Goal: Contribute content: Contribute content

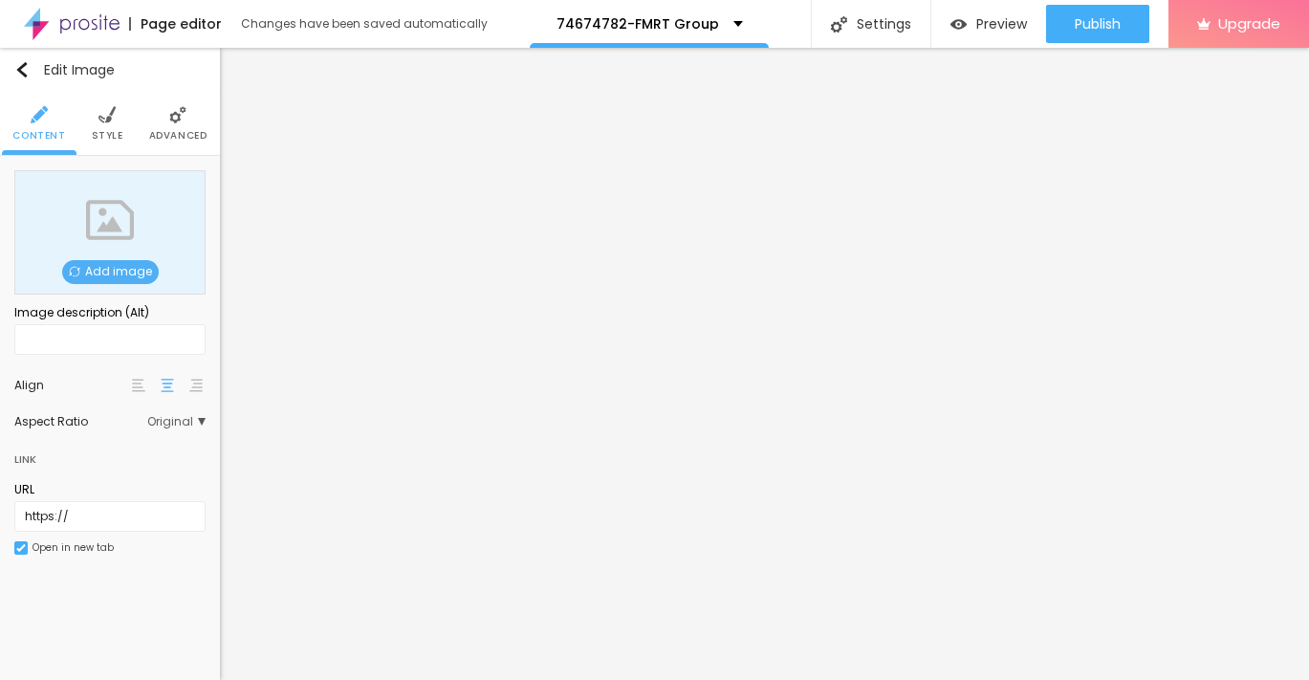
click at [129, 271] on span "Add image" at bounding box center [110, 272] width 97 height 24
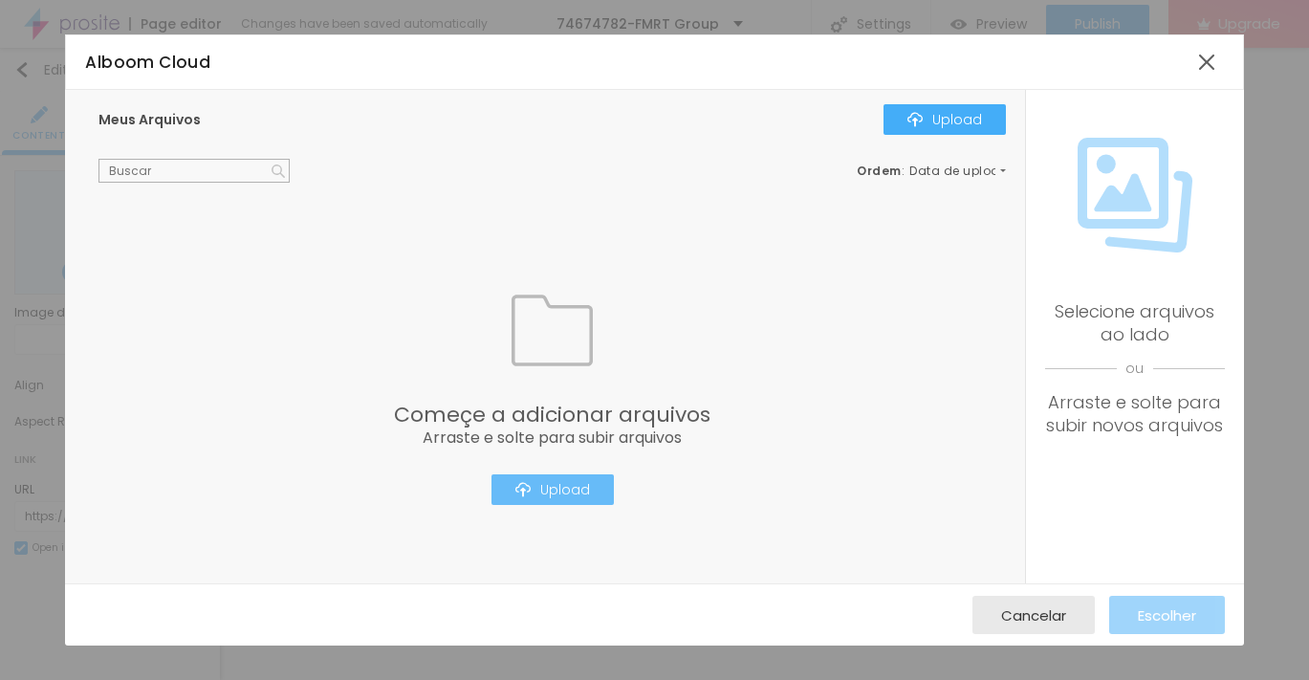
click at [537, 495] on div "Upload" at bounding box center [553, 489] width 75 height 15
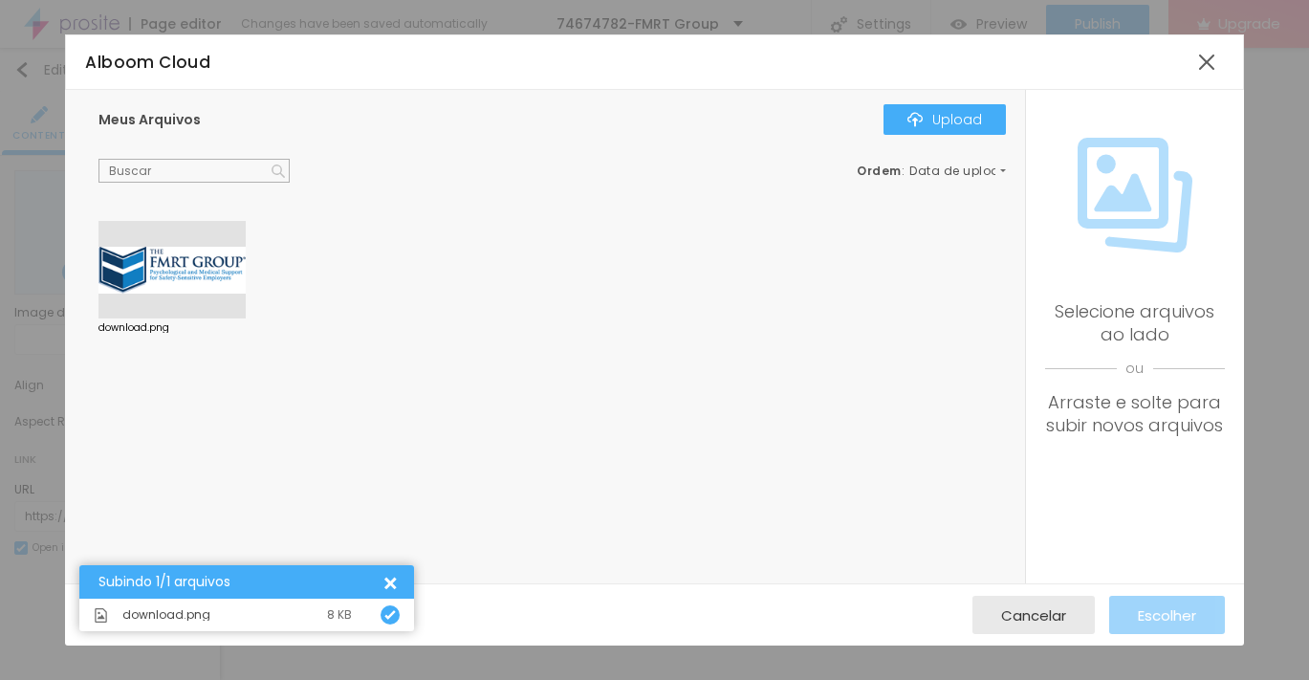
click at [188, 280] on div at bounding box center [172, 270] width 147 height 98
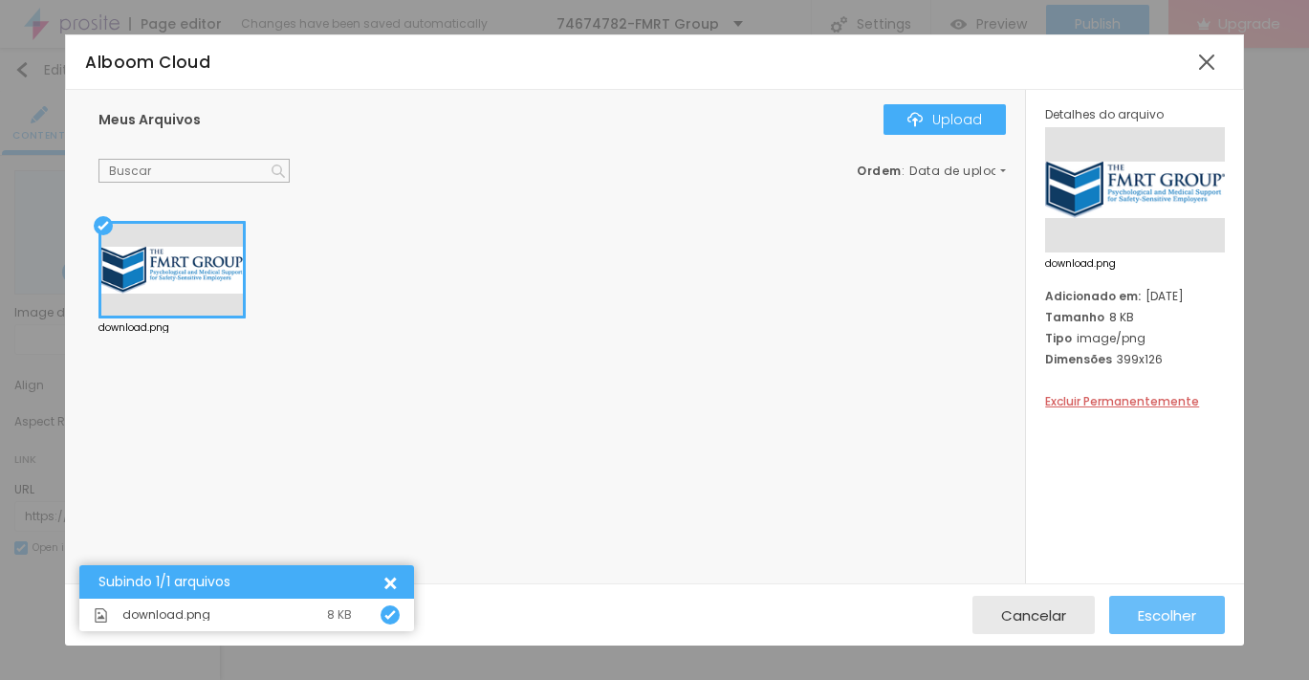
click at [1144, 622] on span "Escolher" at bounding box center [1167, 615] width 58 height 16
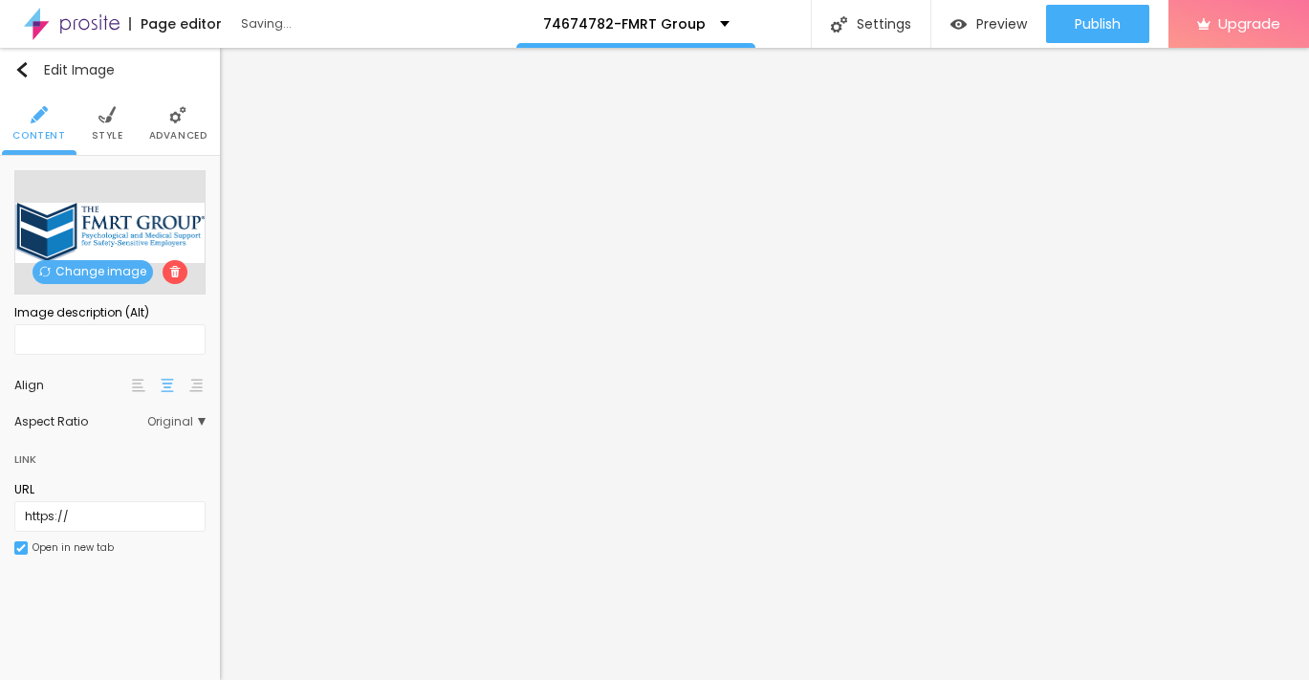
click at [165, 120] on li "Advanced" at bounding box center [178, 123] width 58 height 63
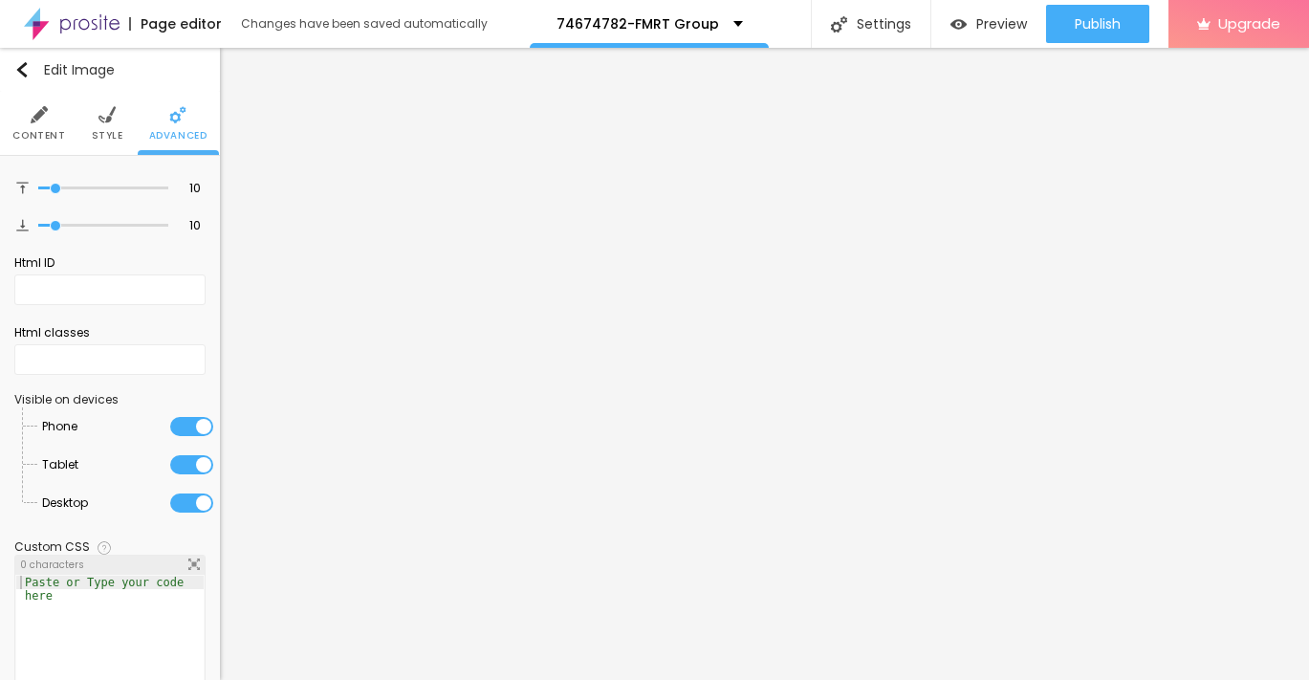
click at [107, 123] on li "Style" at bounding box center [108, 123] width 32 height 63
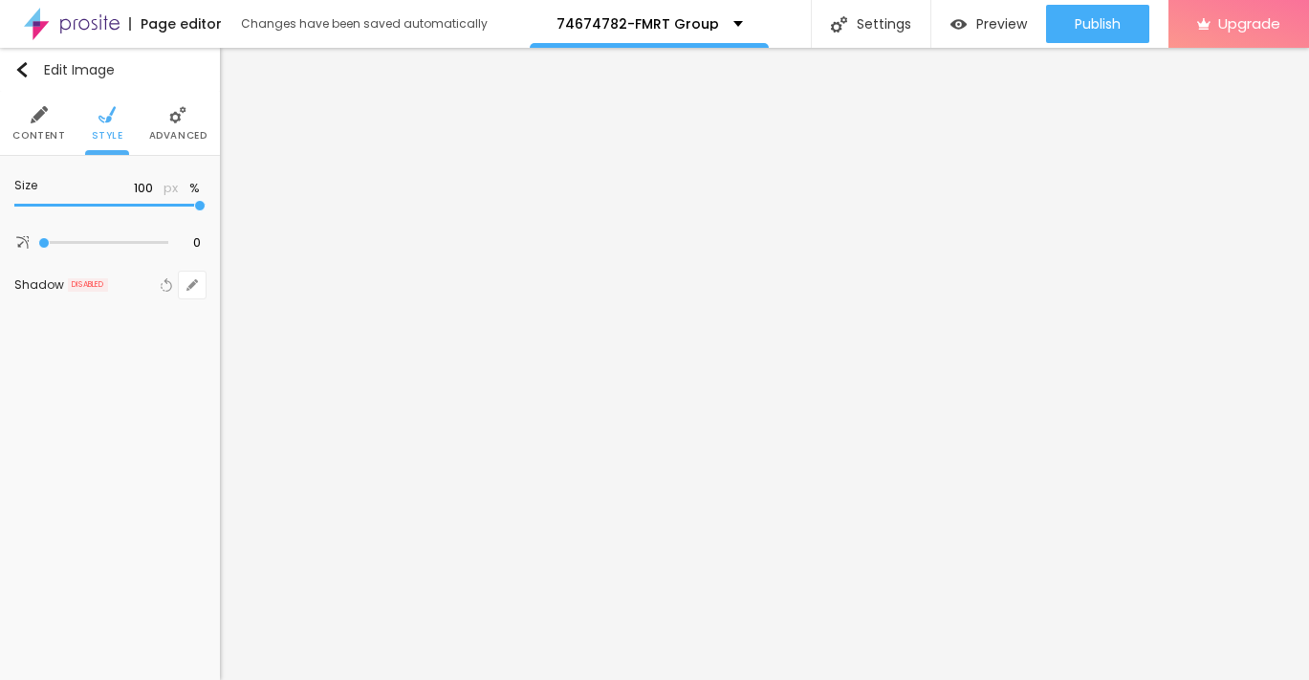
type input "95"
type input "85"
type input "80"
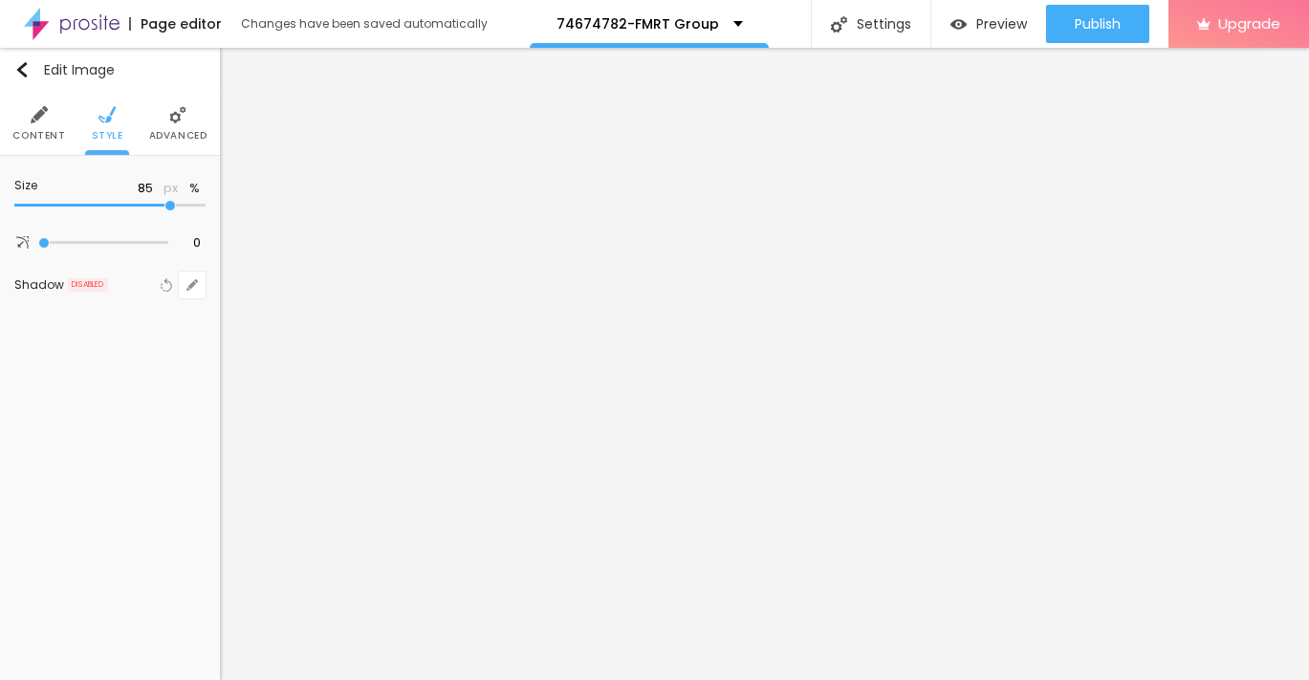
type input "80"
type input "75"
type input "70"
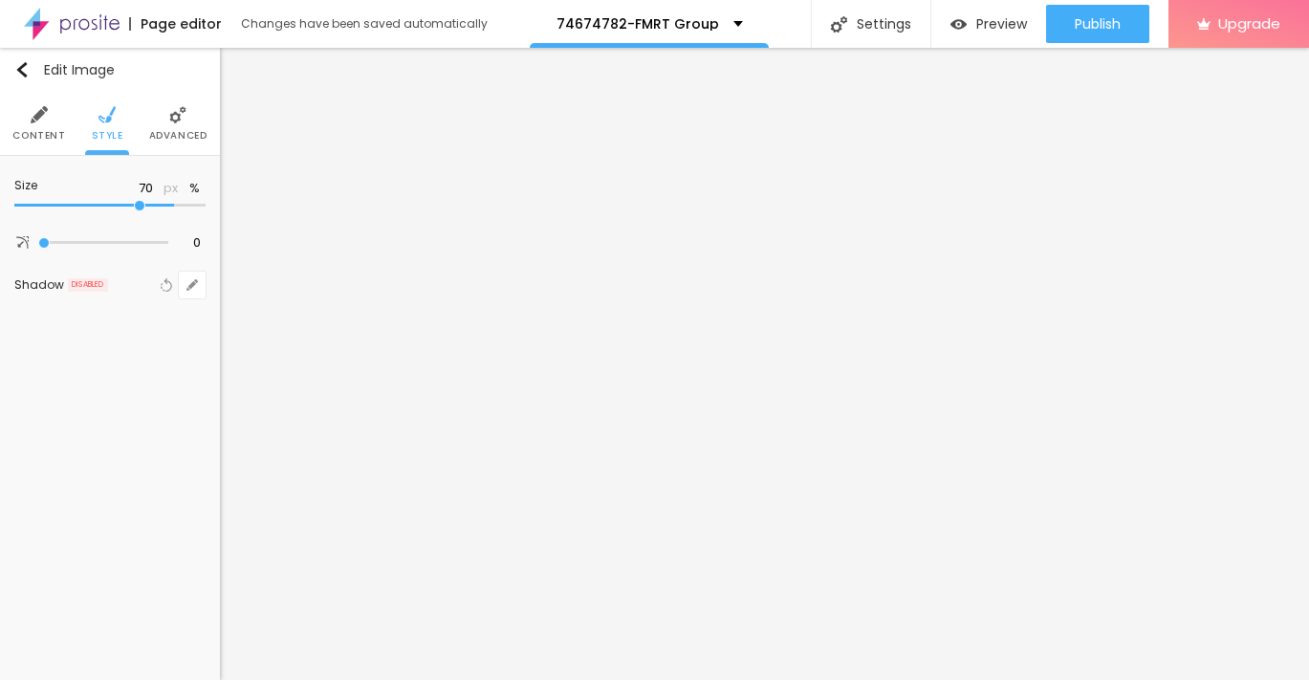
type input "60"
type input "50"
type input "40"
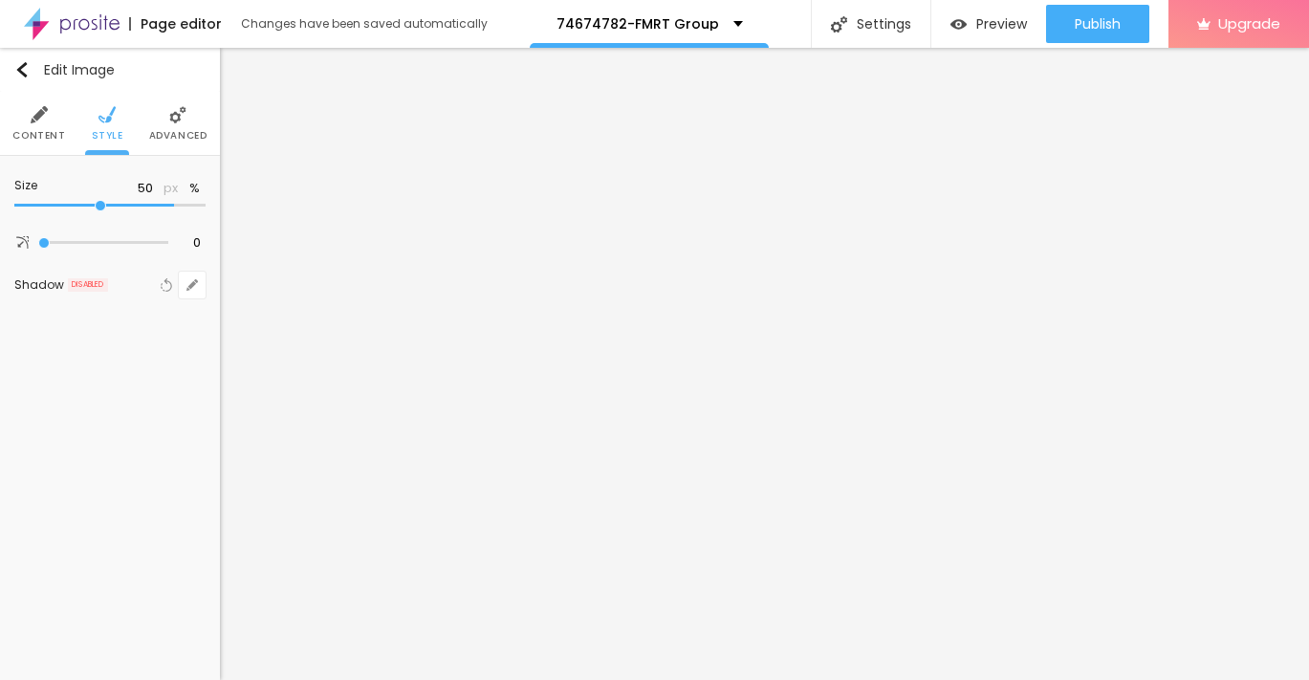
type input "40"
type input "30"
type input "25"
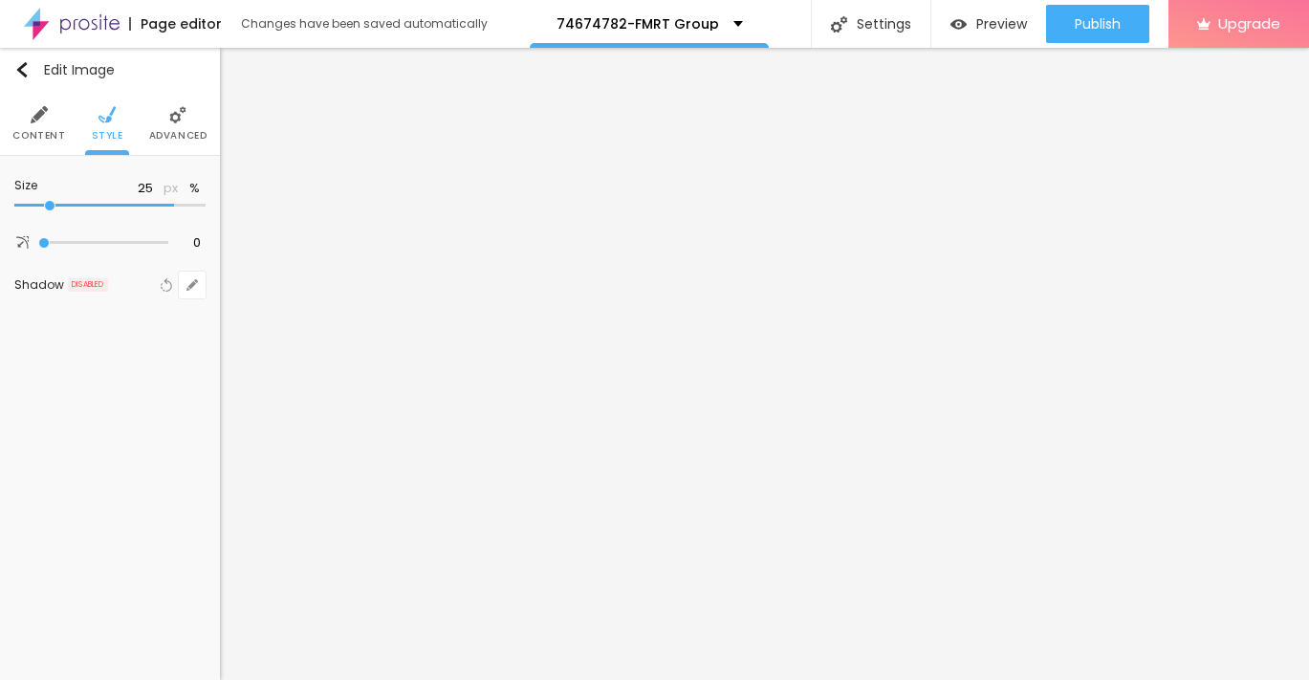
type input "20"
type input "15"
type input "10"
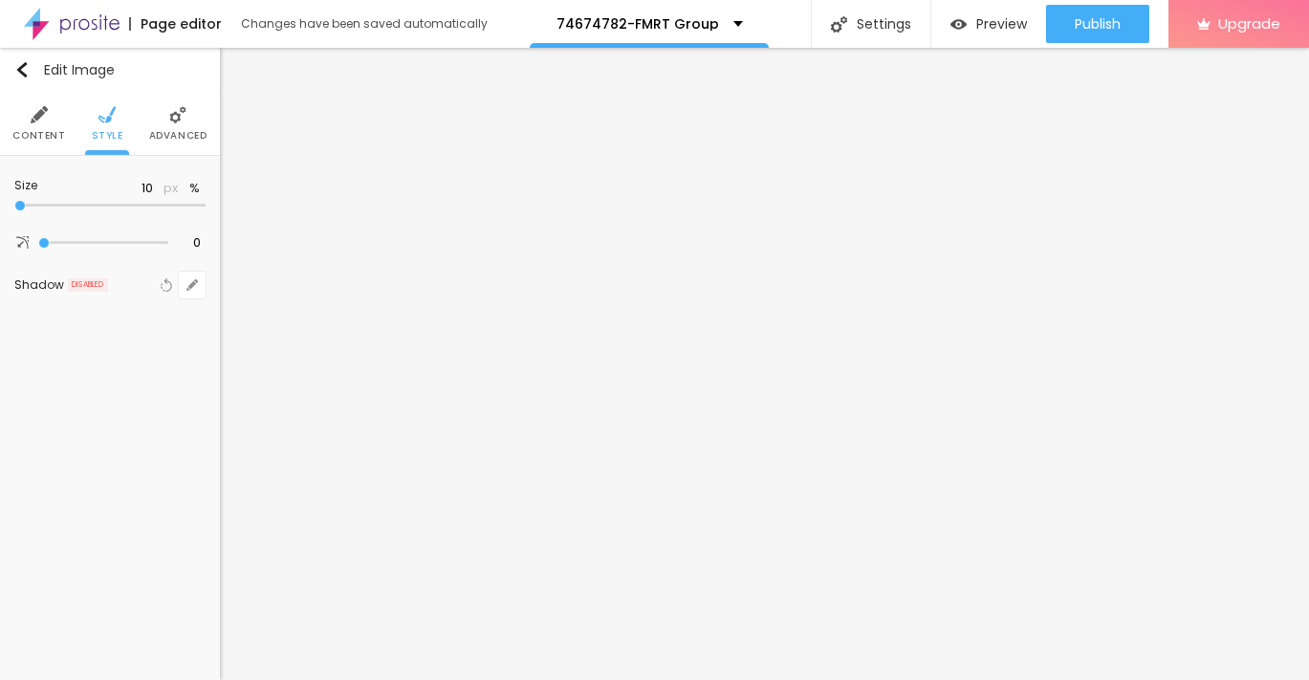
drag, startPoint x: 201, startPoint y: 205, endPoint x: 4, endPoint y: 194, distance: 197.3
type input "10"
click at [14, 201] on input "range" at bounding box center [109, 206] width 191 height 10
click at [15, 56] on button "Edit Image" at bounding box center [110, 70] width 220 height 44
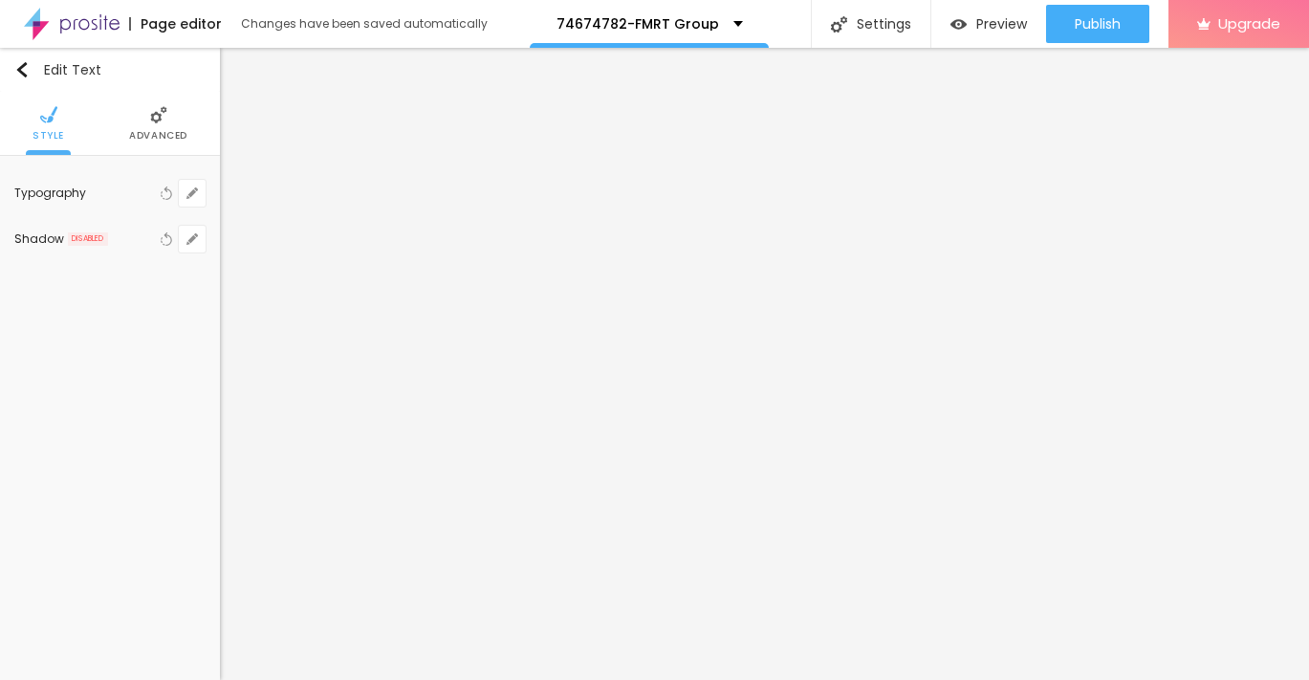
click at [174, 132] on span "Advanced" at bounding box center [158, 136] width 58 height 10
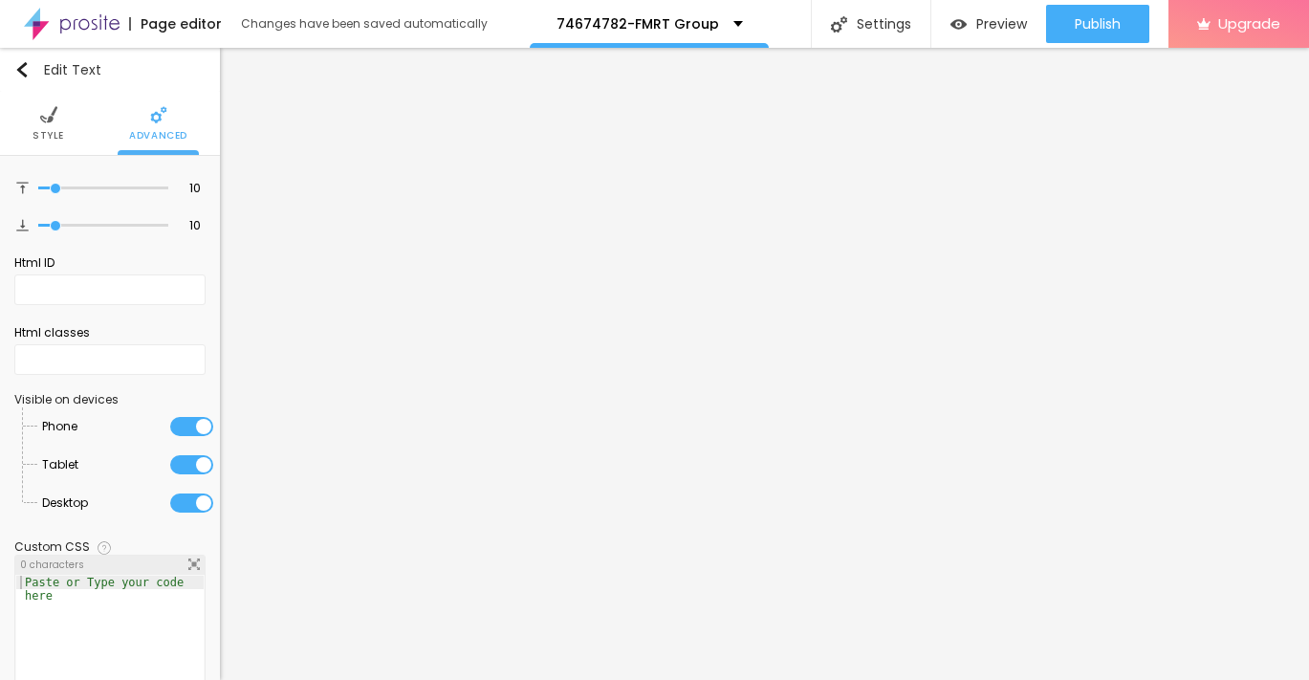
click at [55, 127] on li "Style" at bounding box center [49, 123] width 32 height 63
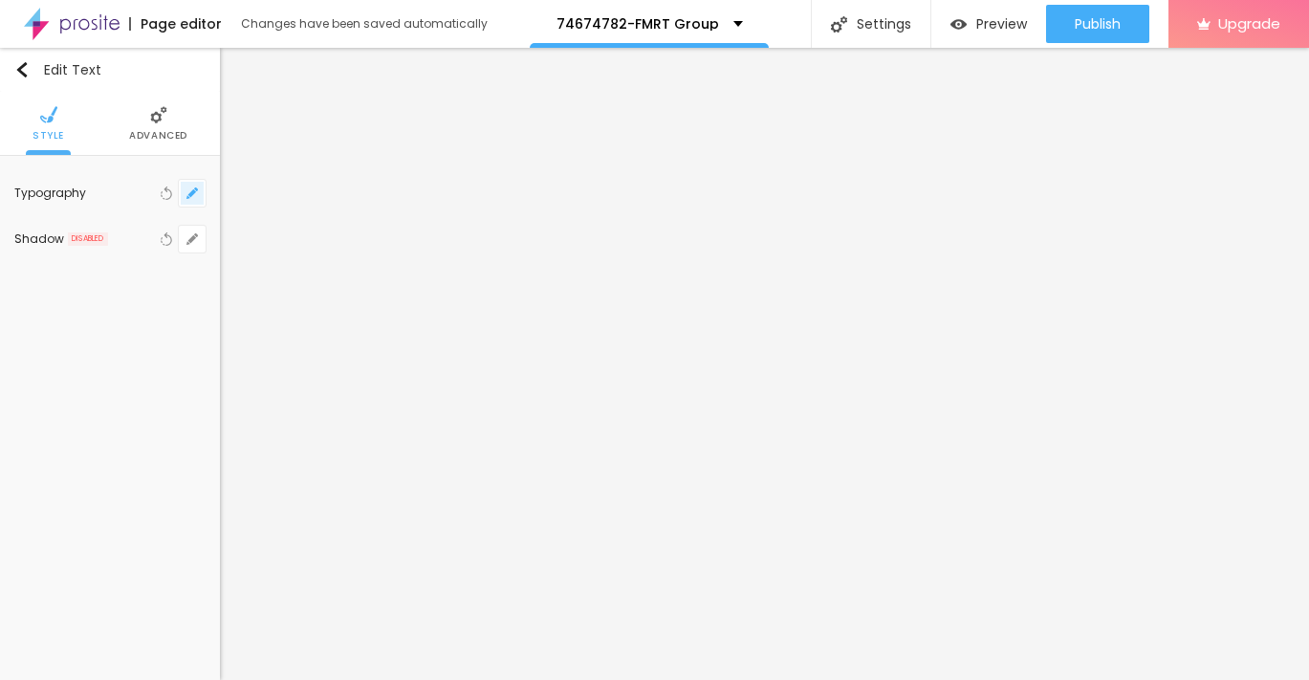
click at [189, 197] on icon "button" at bounding box center [192, 192] width 11 height 11
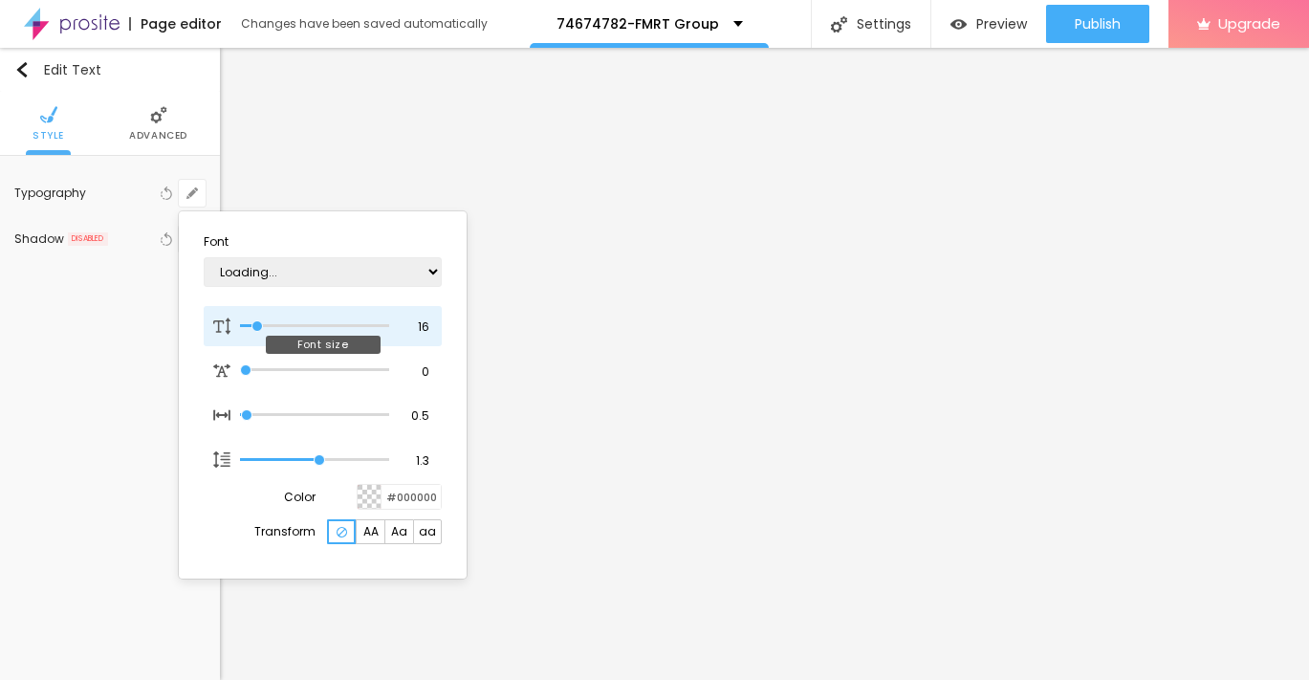
type input "1"
type input "13"
type input "1"
type input "14"
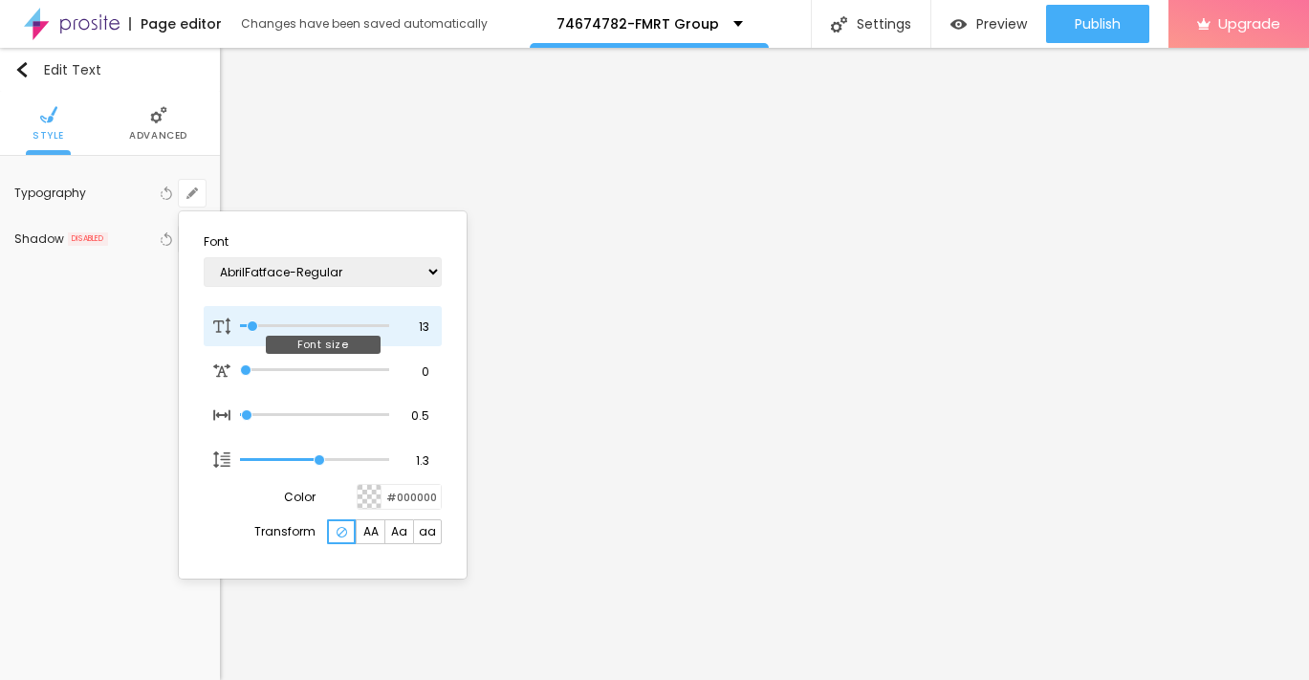
type input "14"
type input "1"
type input "16"
type input "1"
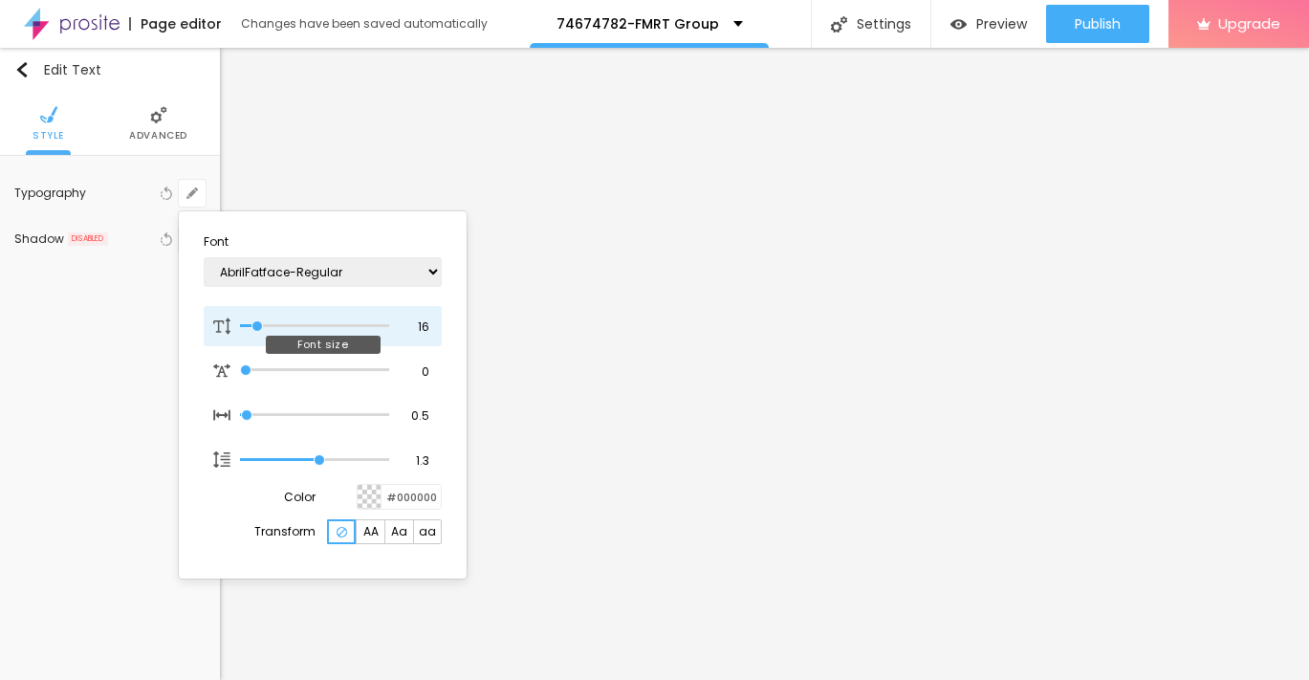
type input "17"
type input "1"
type input "18"
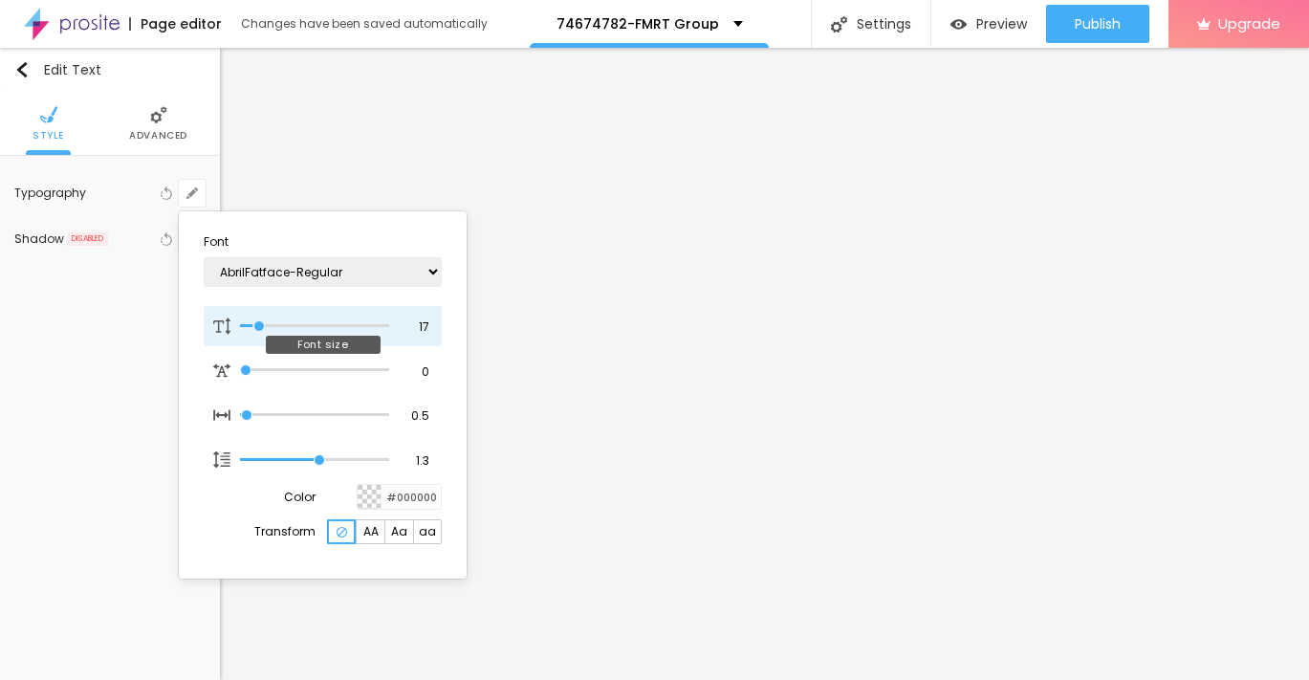
type input "1"
type input "19"
type input "1"
type input "20"
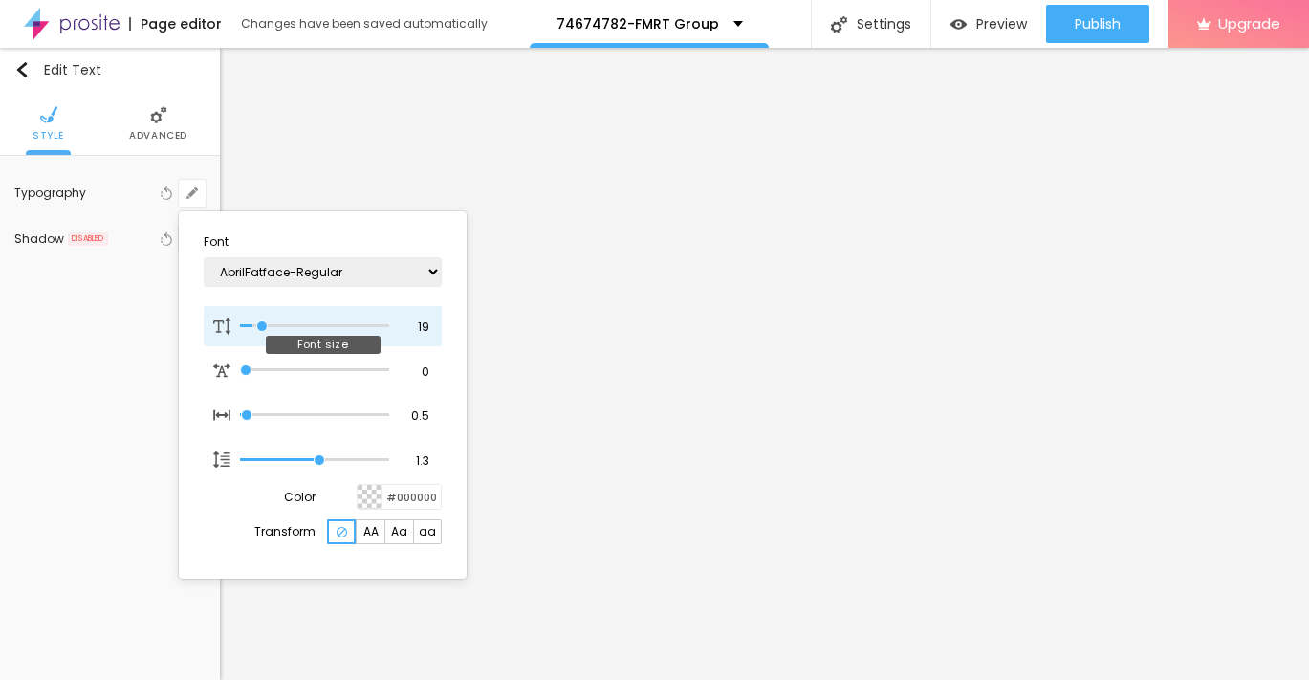
type input "20"
type input "1"
type input "21"
type input "1"
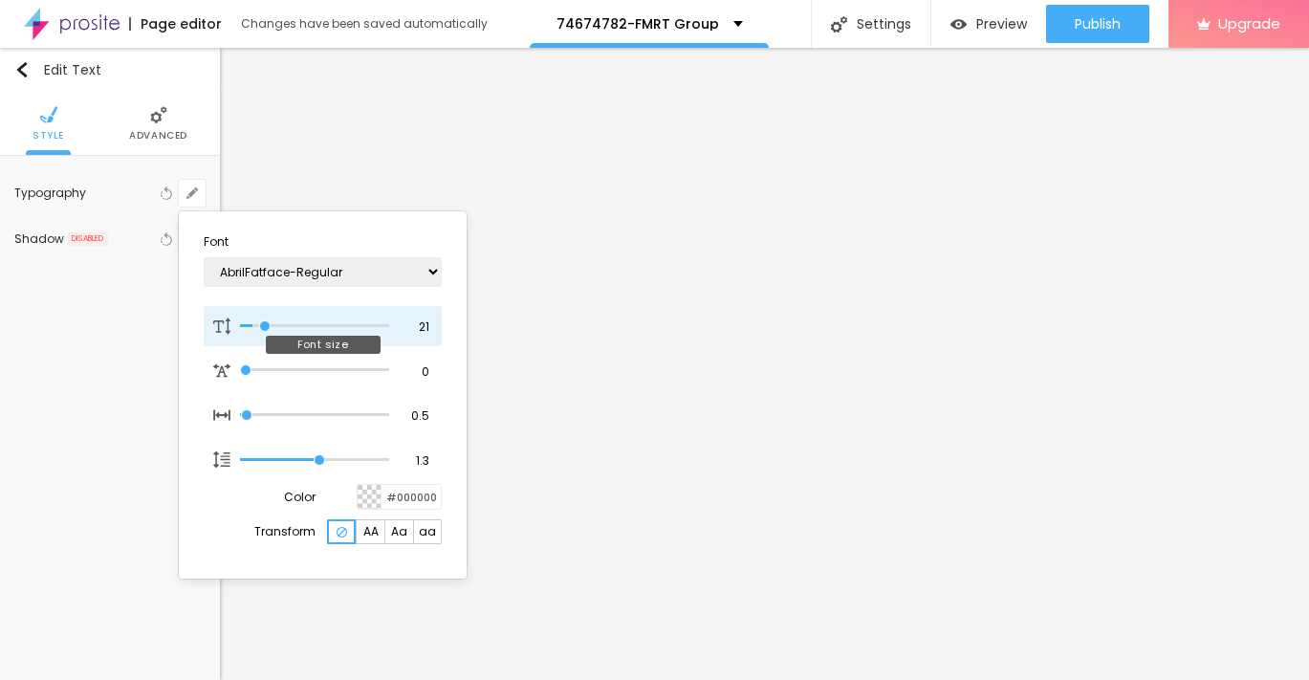
type input "22"
type input "1"
type input "21"
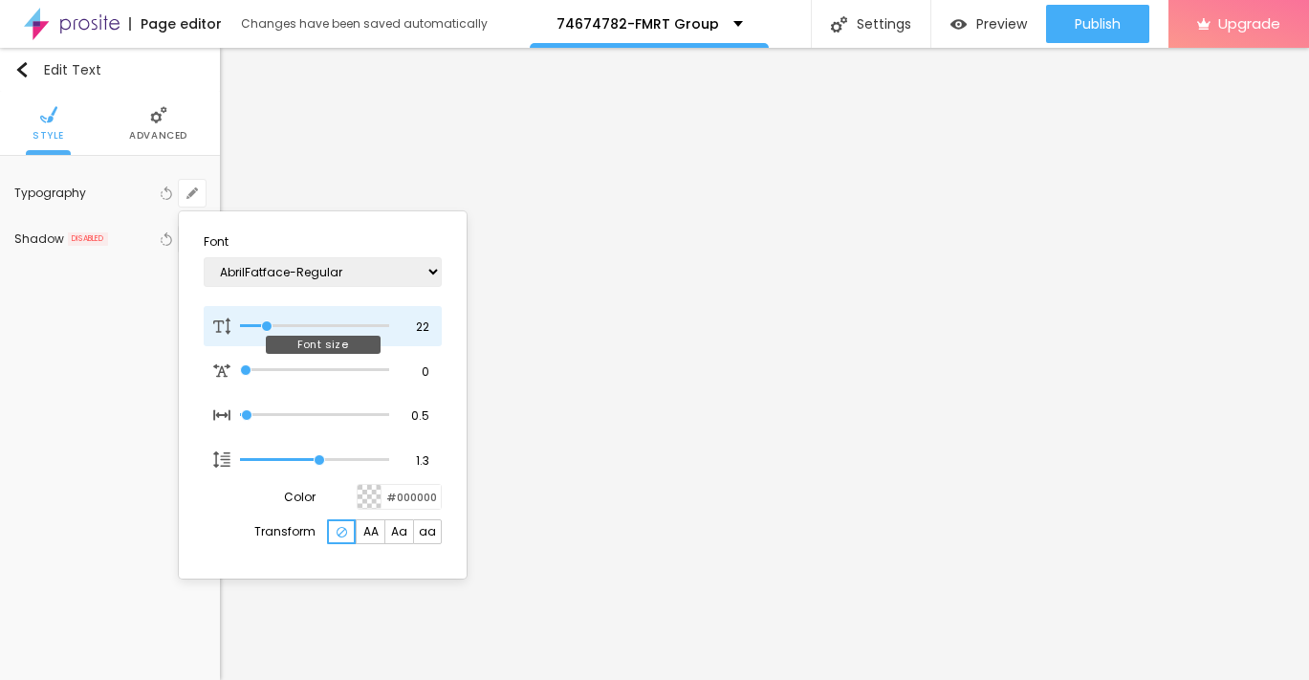
type input "1"
type input "20"
type input "1"
type input "19"
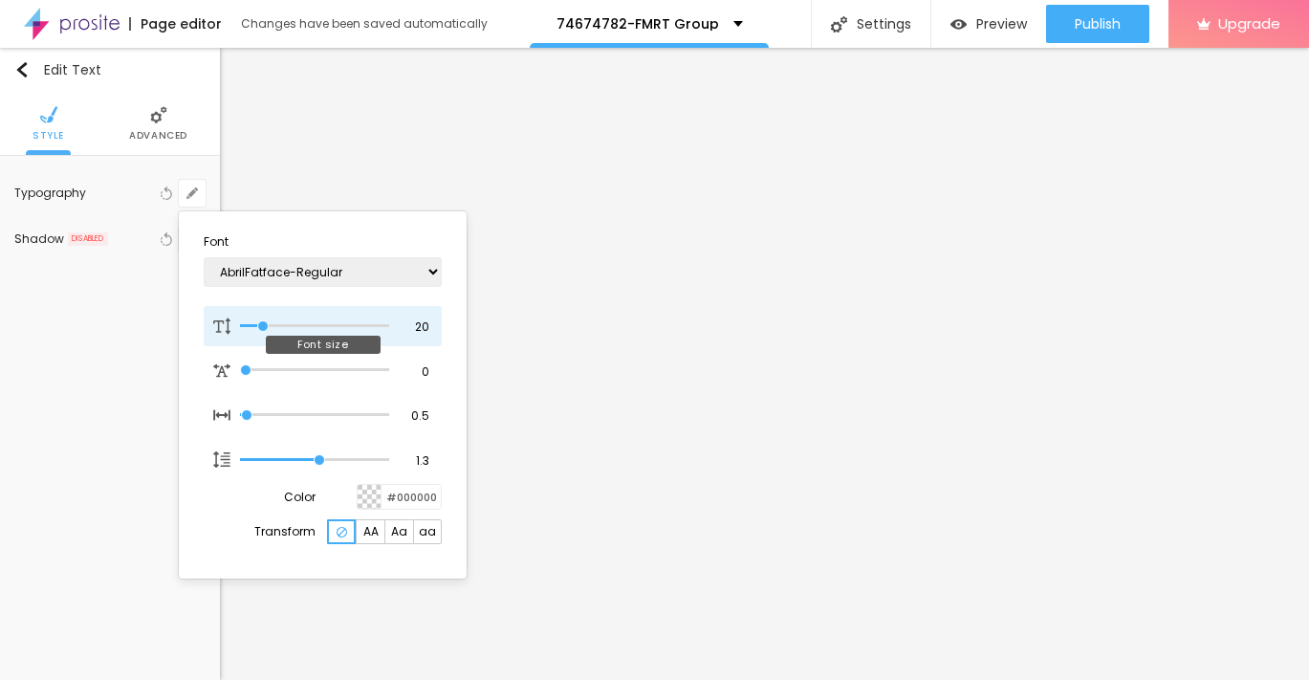
type input "19"
type input "1"
type input "18"
type input "1"
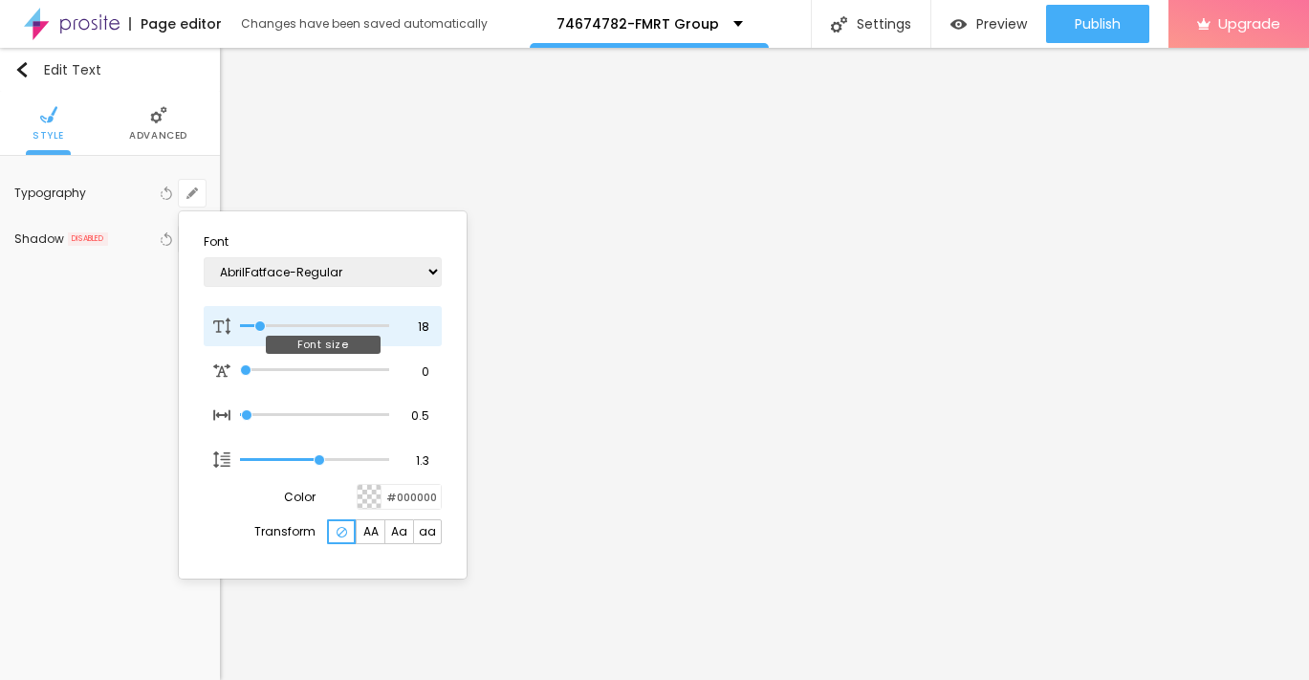
type input "17"
type input "1"
type input "18"
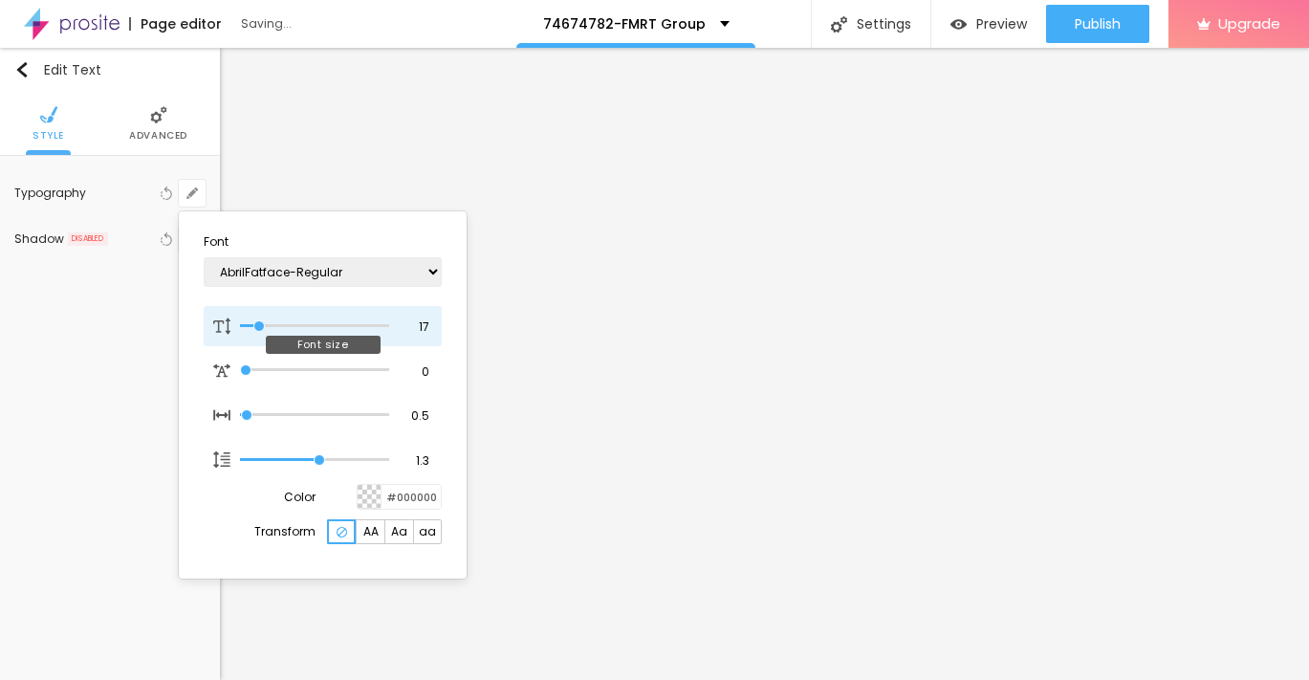
type input "1"
type input "19"
type input "1"
type input "20"
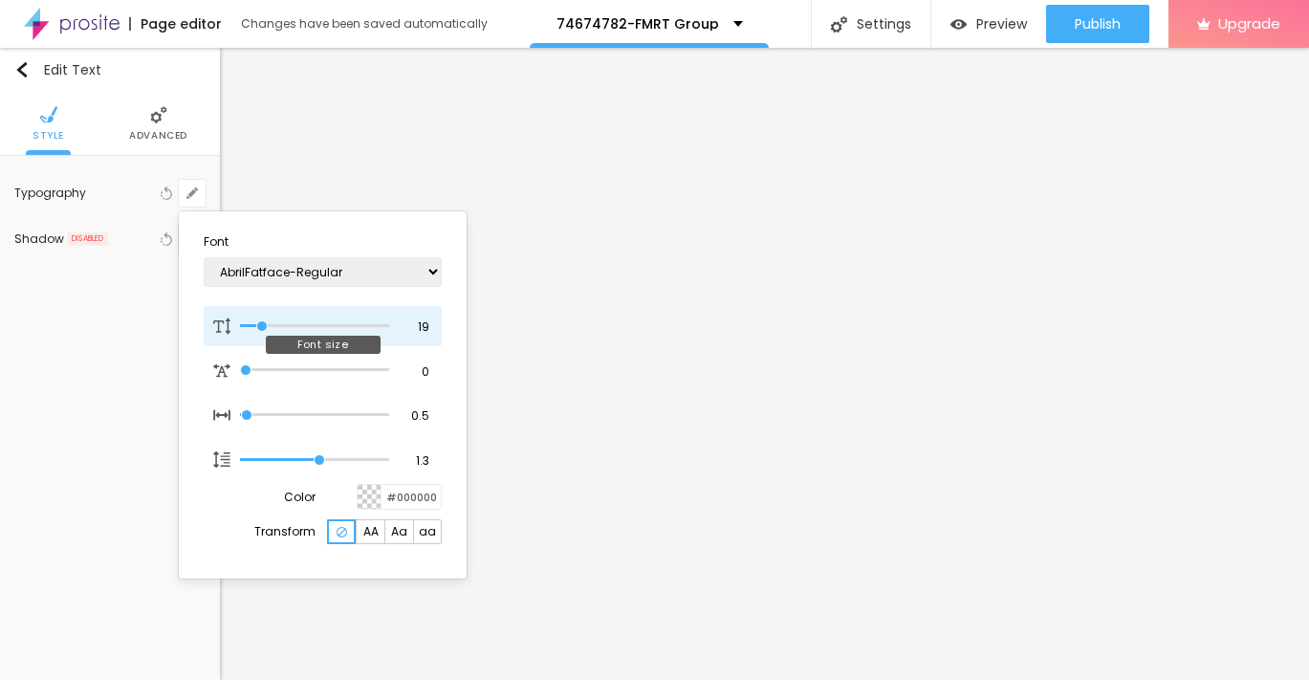
type input "20"
type input "1"
type input "21"
type input "1"
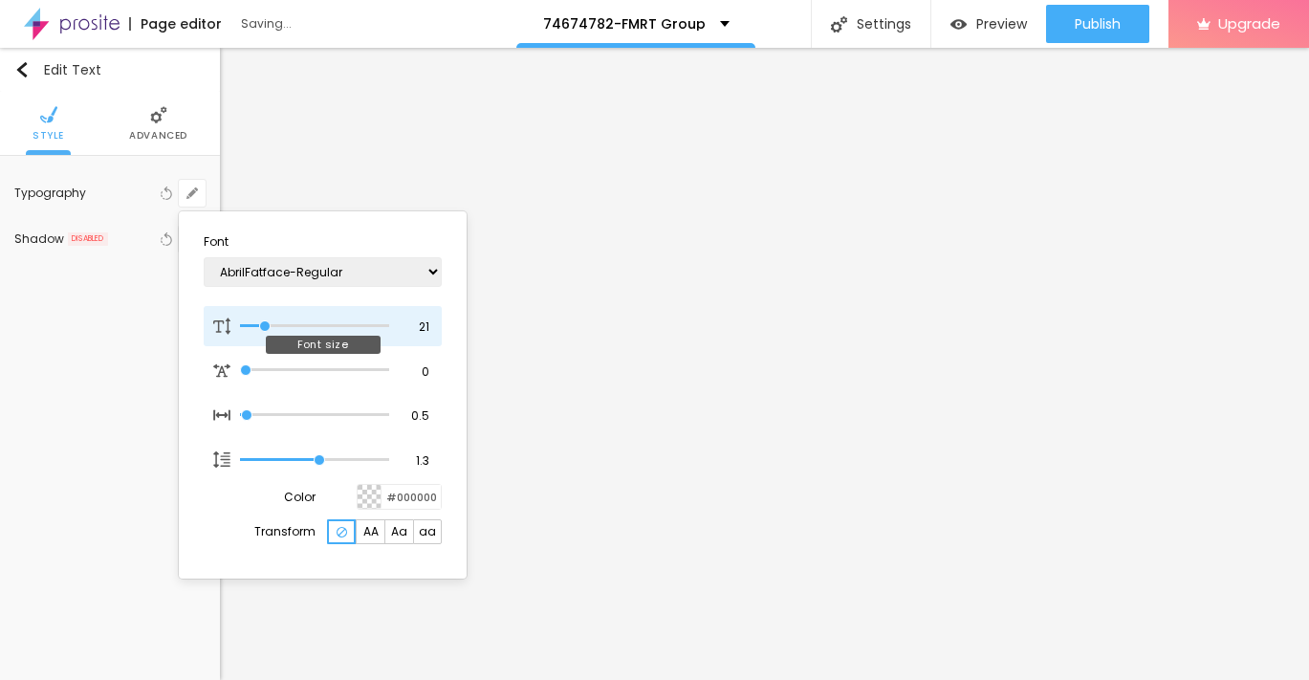
type input "22"
type input "1"
type input "23"
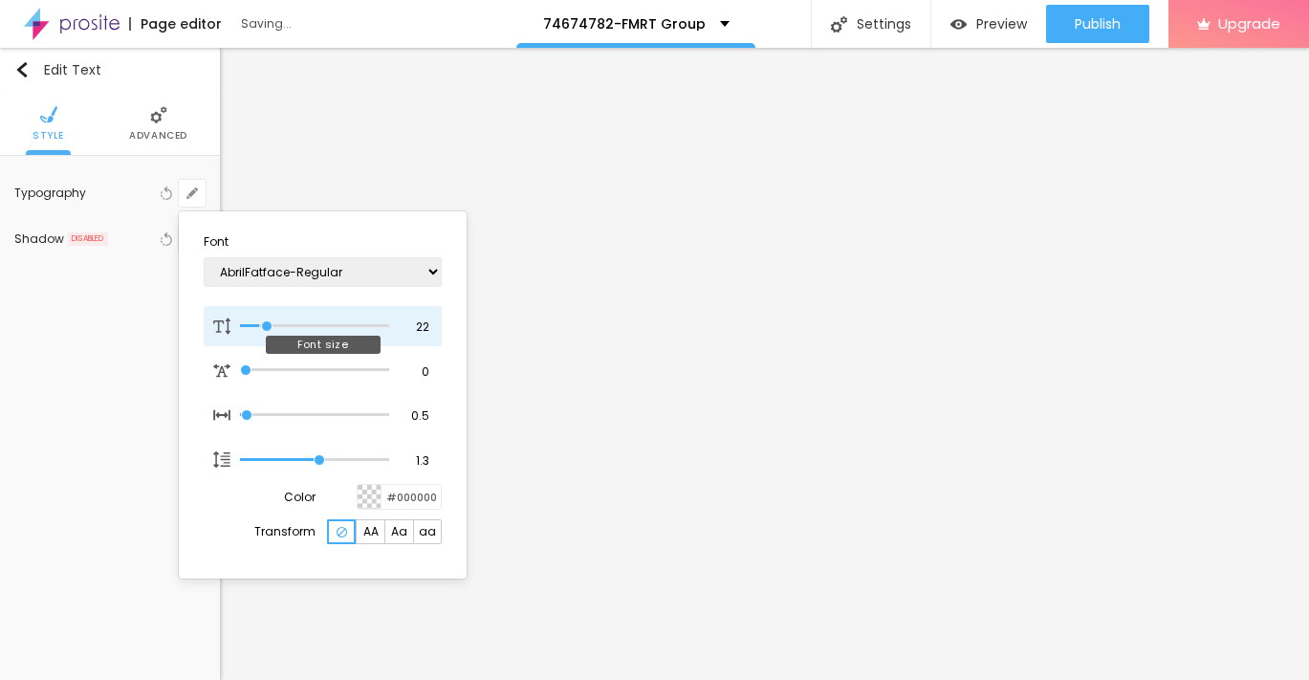
type input "1"
type input "24"
type input "1"
type input "25"
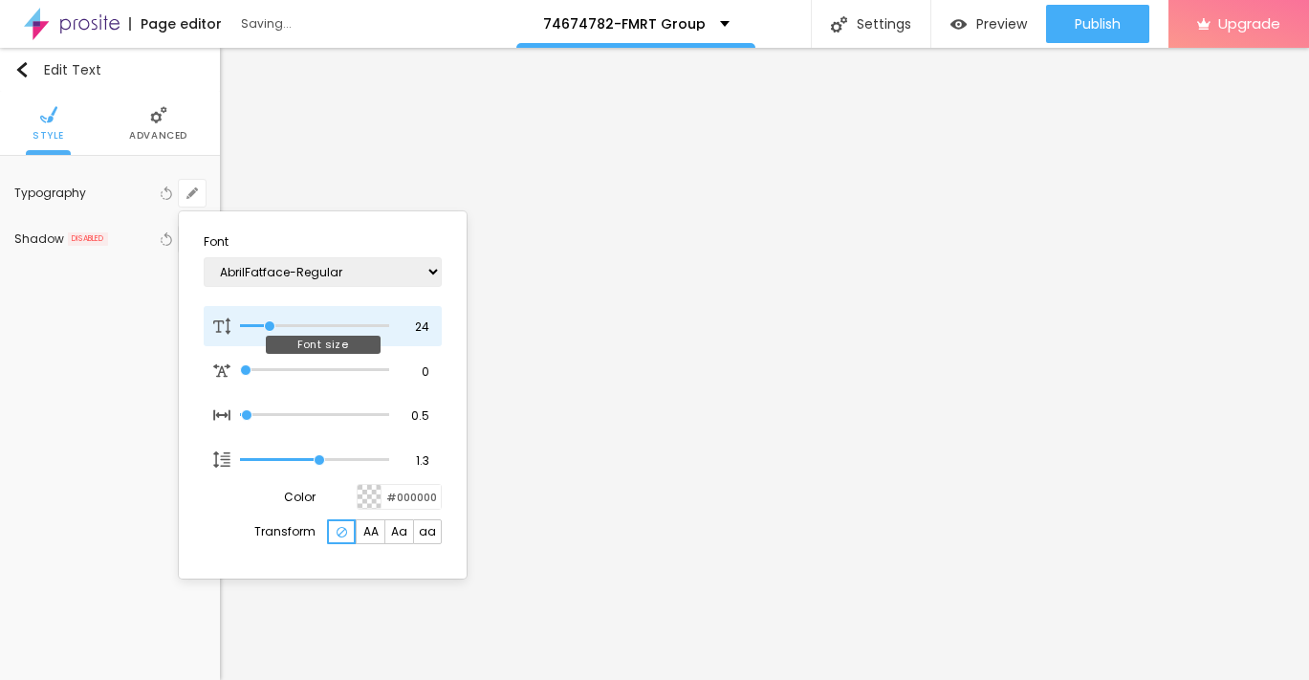
type input "25"
type input "1"
type input "24"
type input "1"
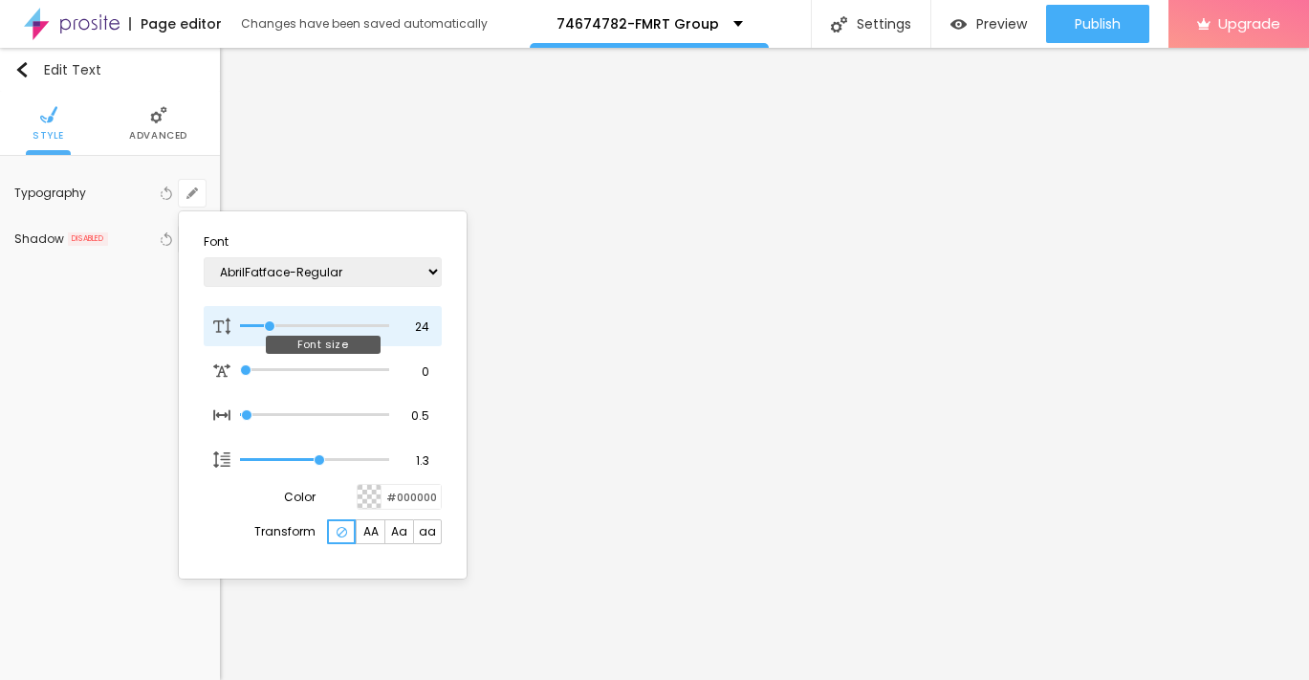
type input "25"
type input "1"
drag, startPoint x: 253, startPoint y: 326, endPoint x: 271, endPoint y: 326, distance: 17.2
type input "25"
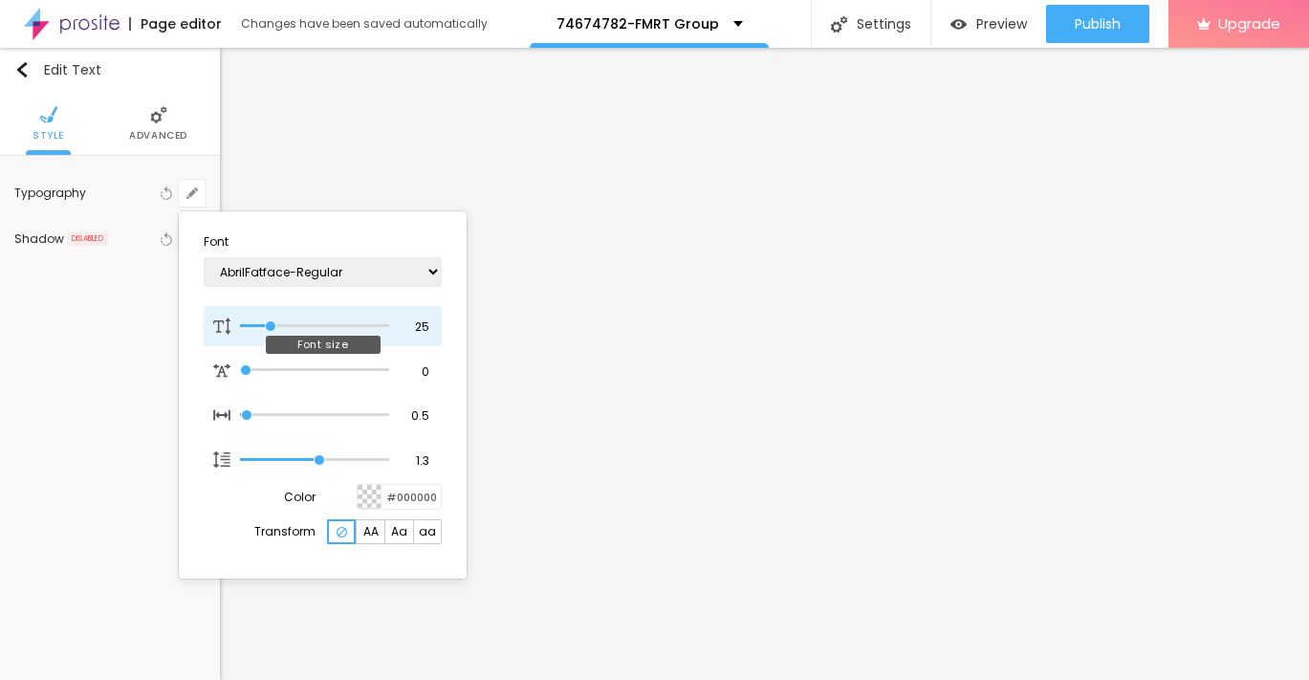
click at [271, 326] on input "range" at bounding box center [314, 326] width 149 height 10
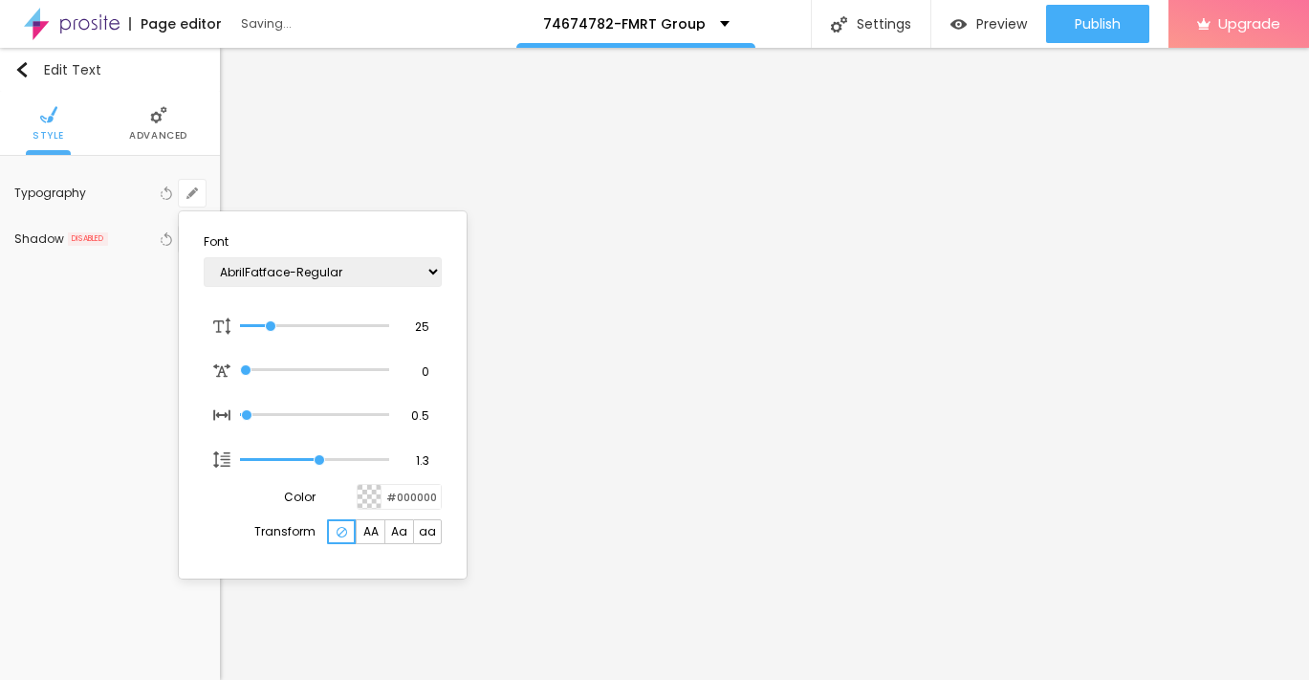
type input "1"
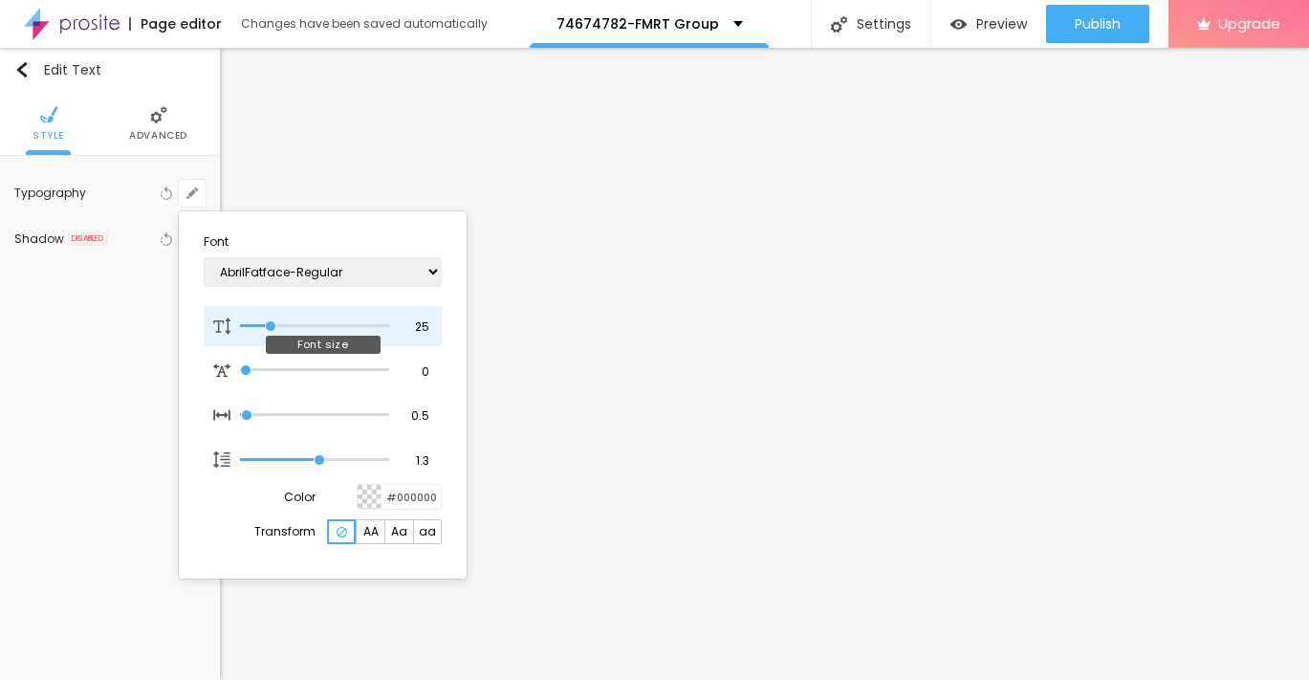
type input "29"
type input "1"
type input "28"
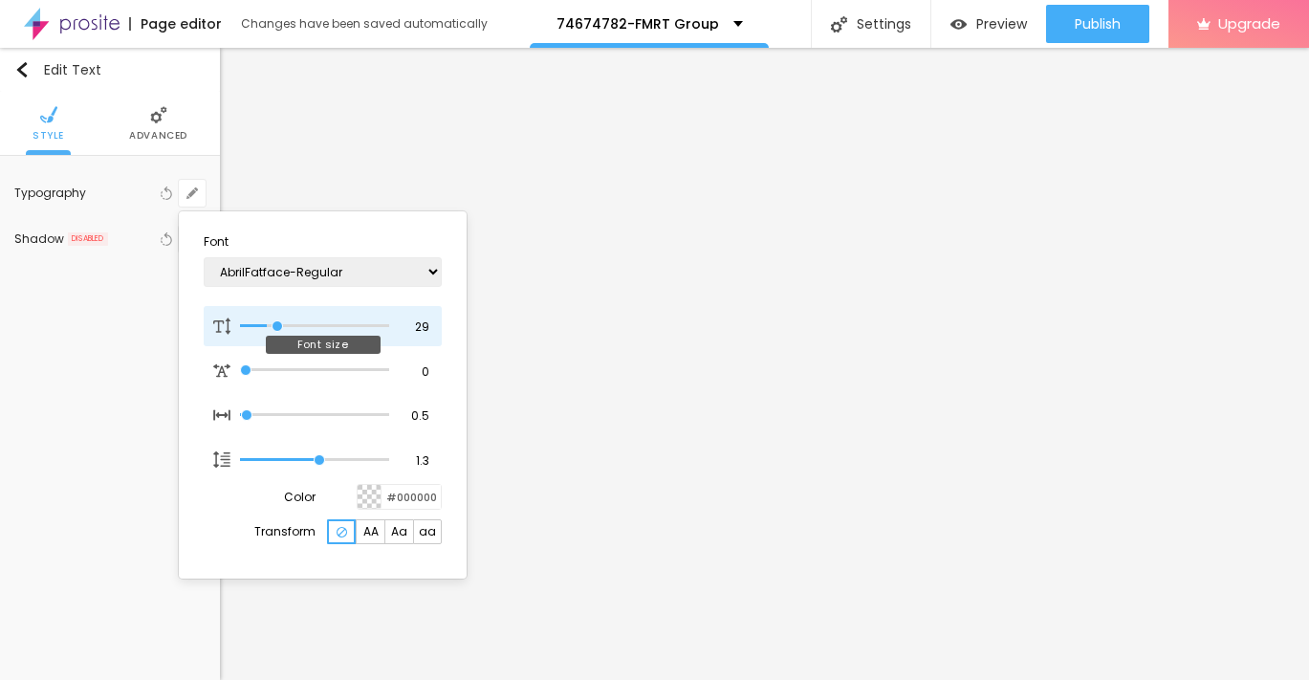
type input "1"
type input "27"
type input "1"
type input "26"
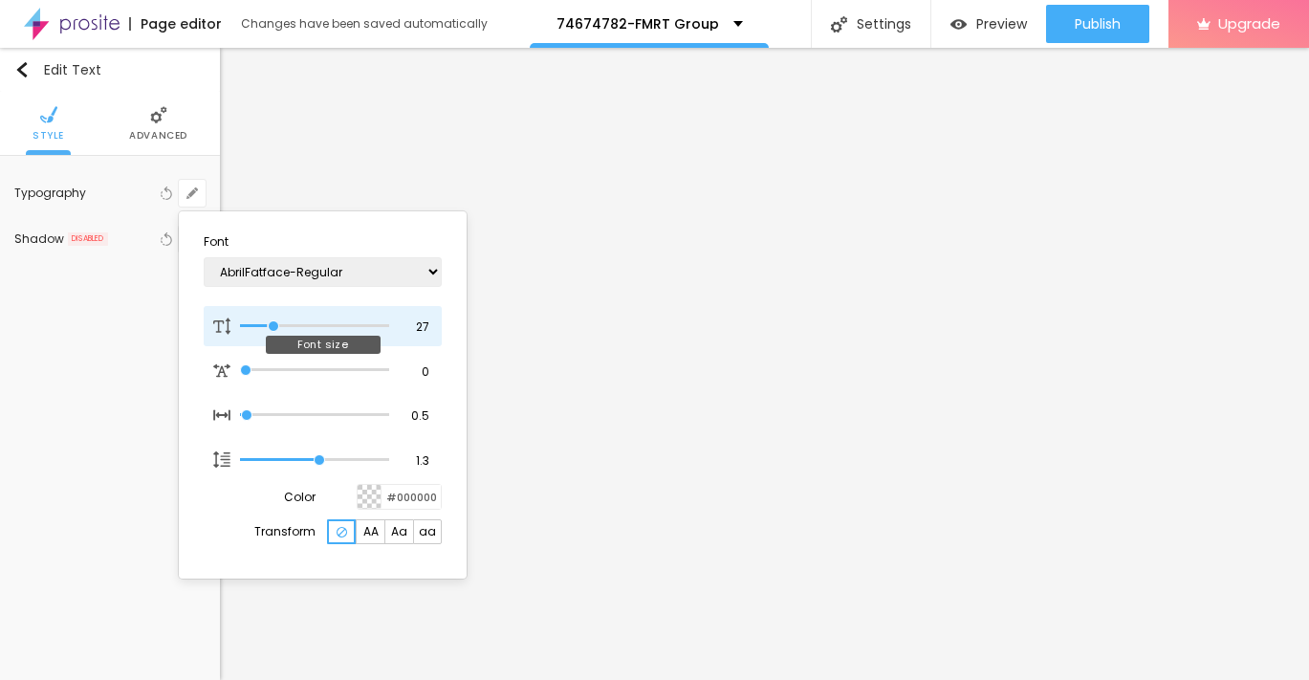
type input "26"
type input "1"
type input "25"
type input "1"
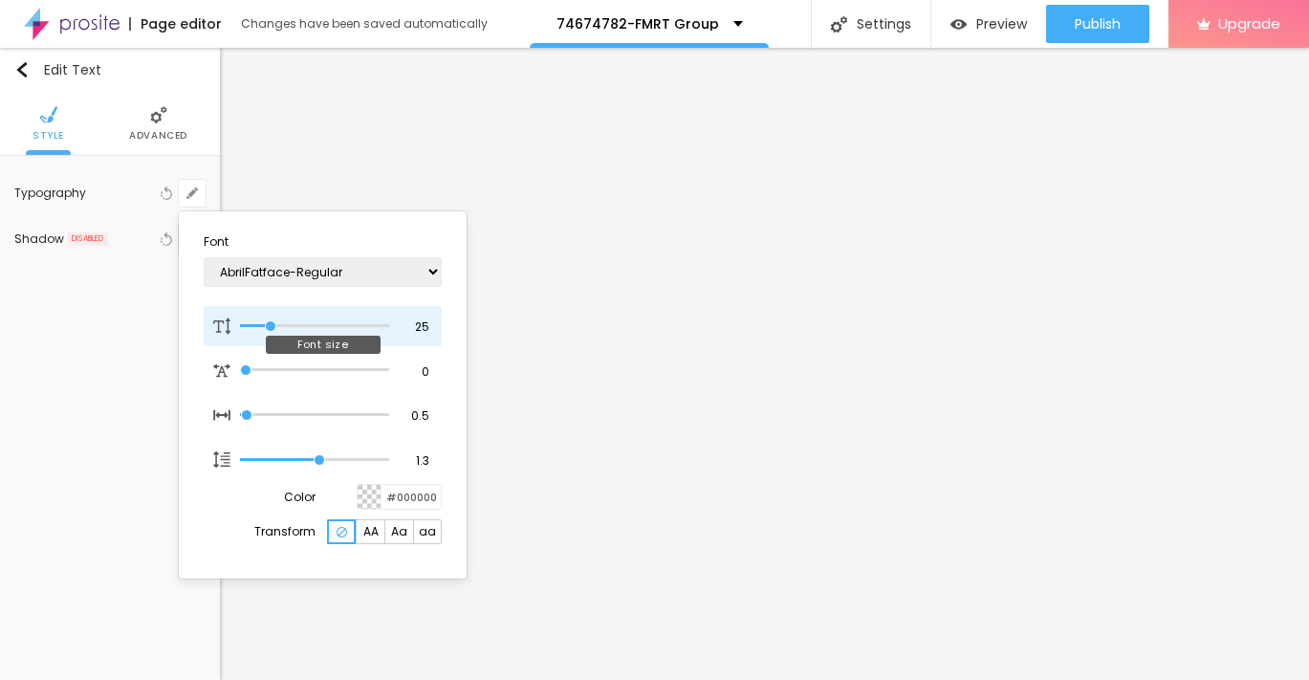
type input "24"
type input "1"
type input "23"
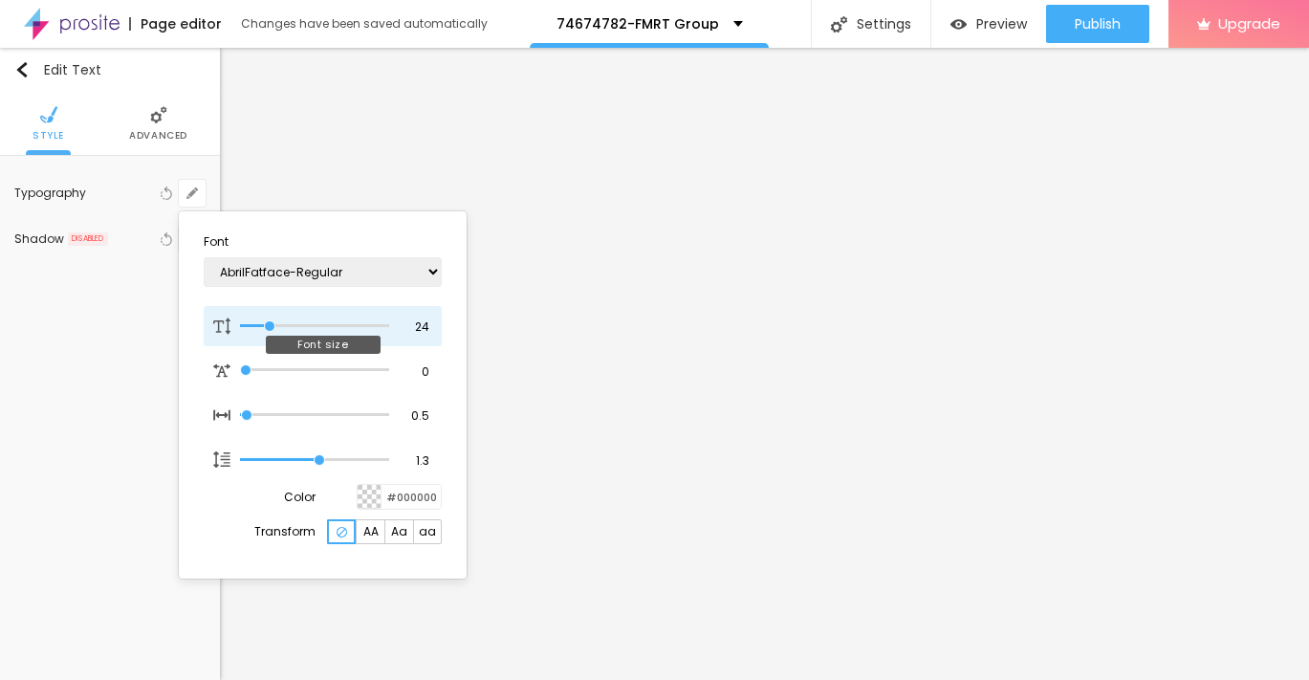
type input "1"
type input "22"
type input "1"
type input "21"
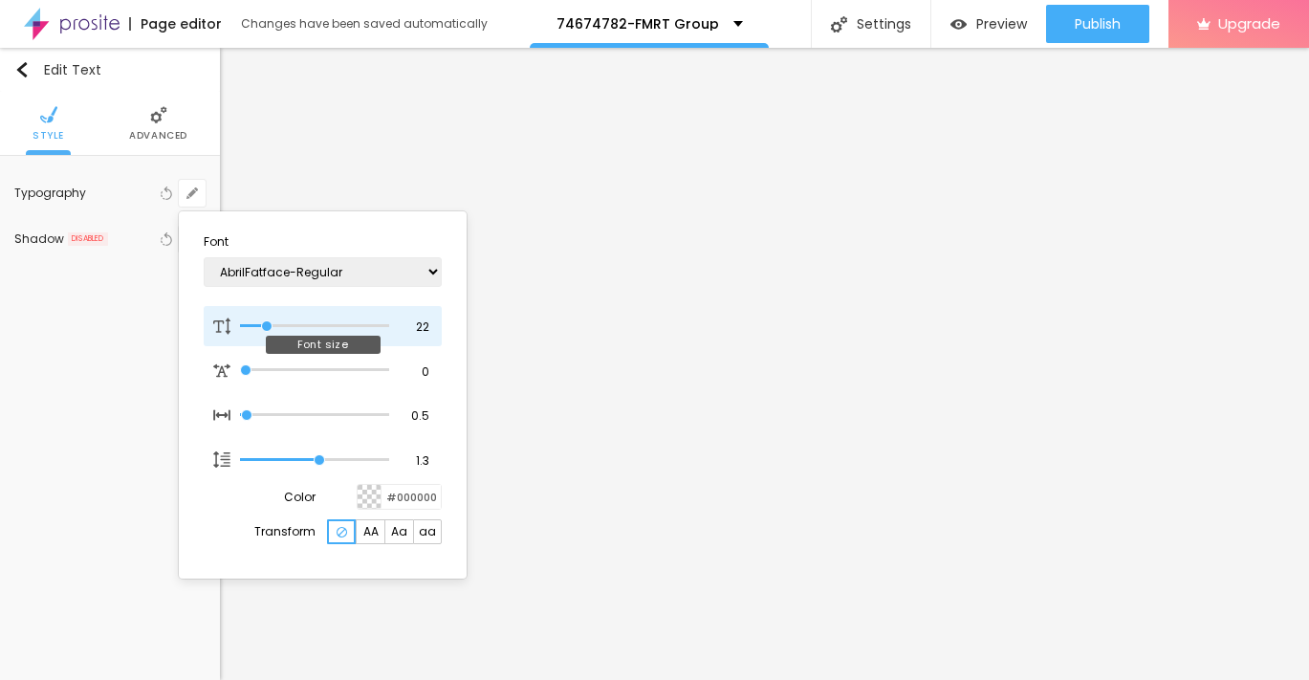
type input "21"
type input "1"
type input "20"
type input "1"
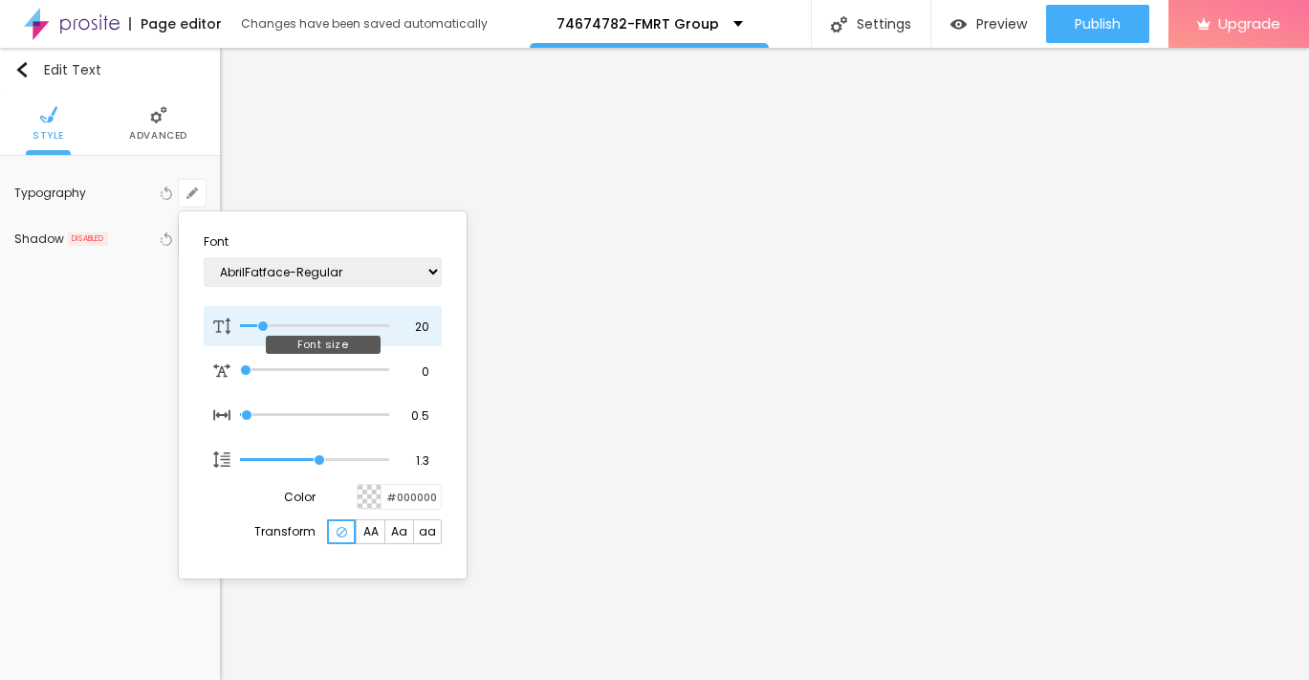
type input "19"
type input "1"
type input "18"
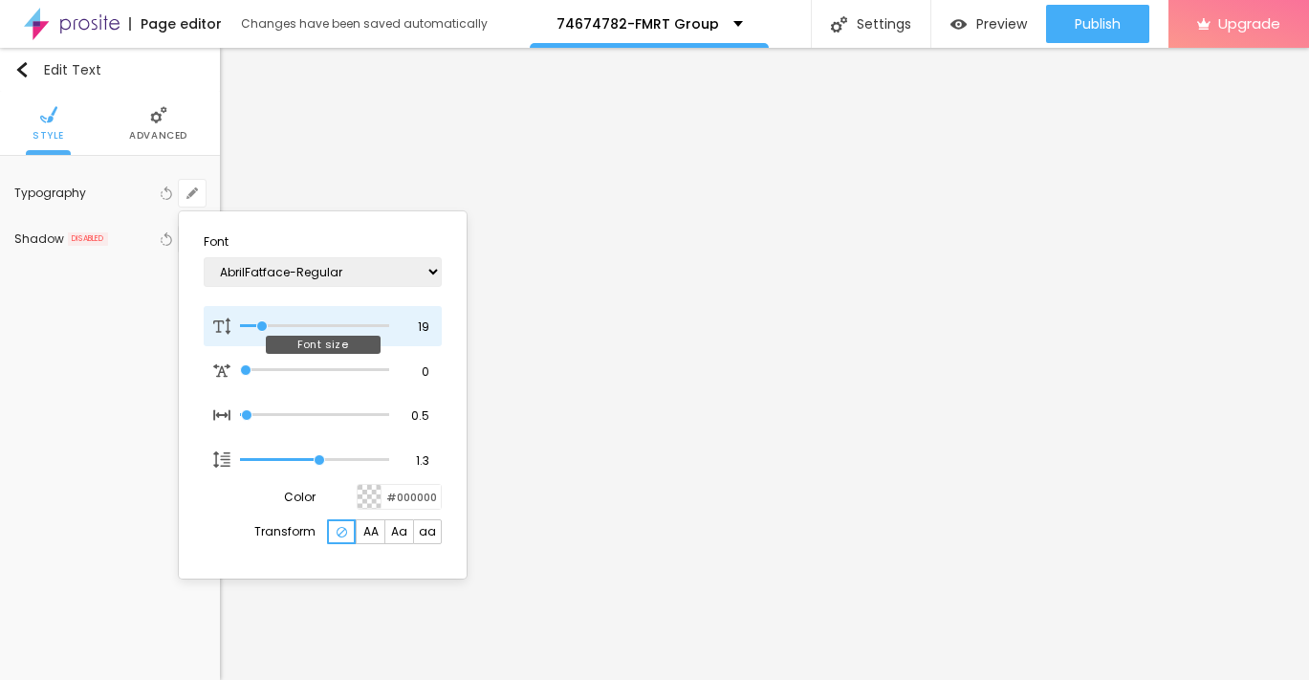
type input "1"
type input "17"
type input "1"
type input "16"
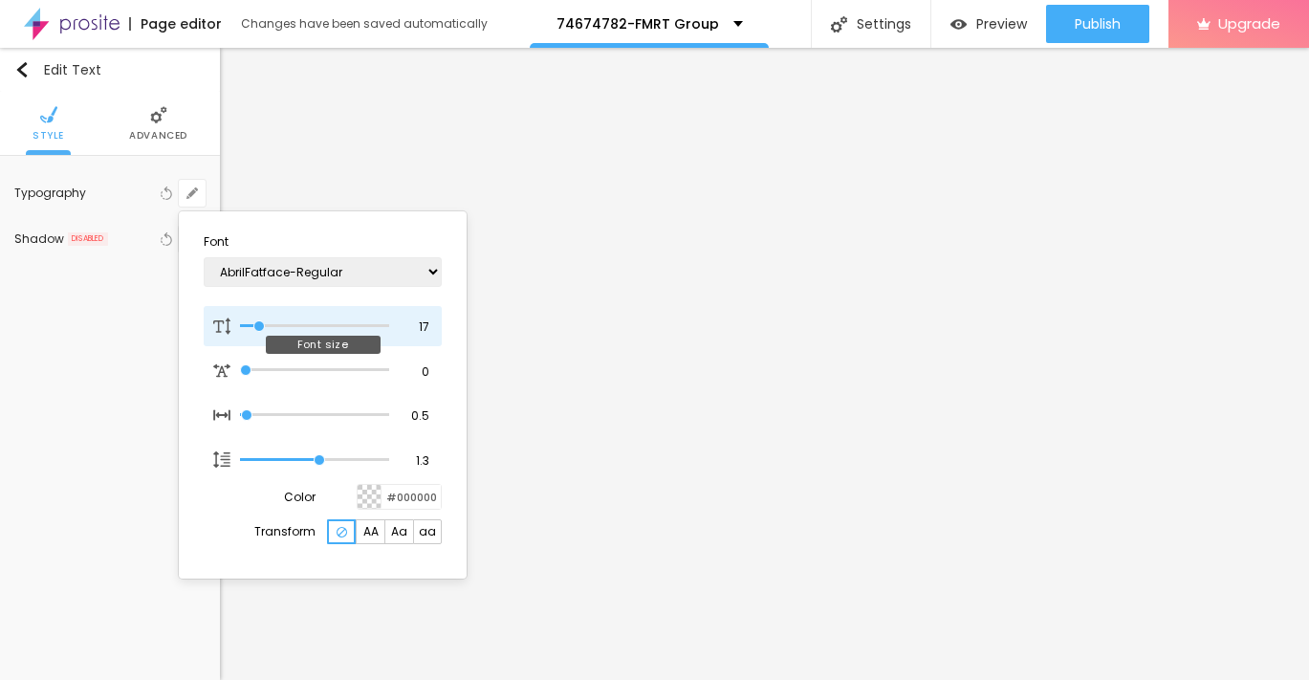
type input "16"
type input "1"
type input "15"
type input "1"
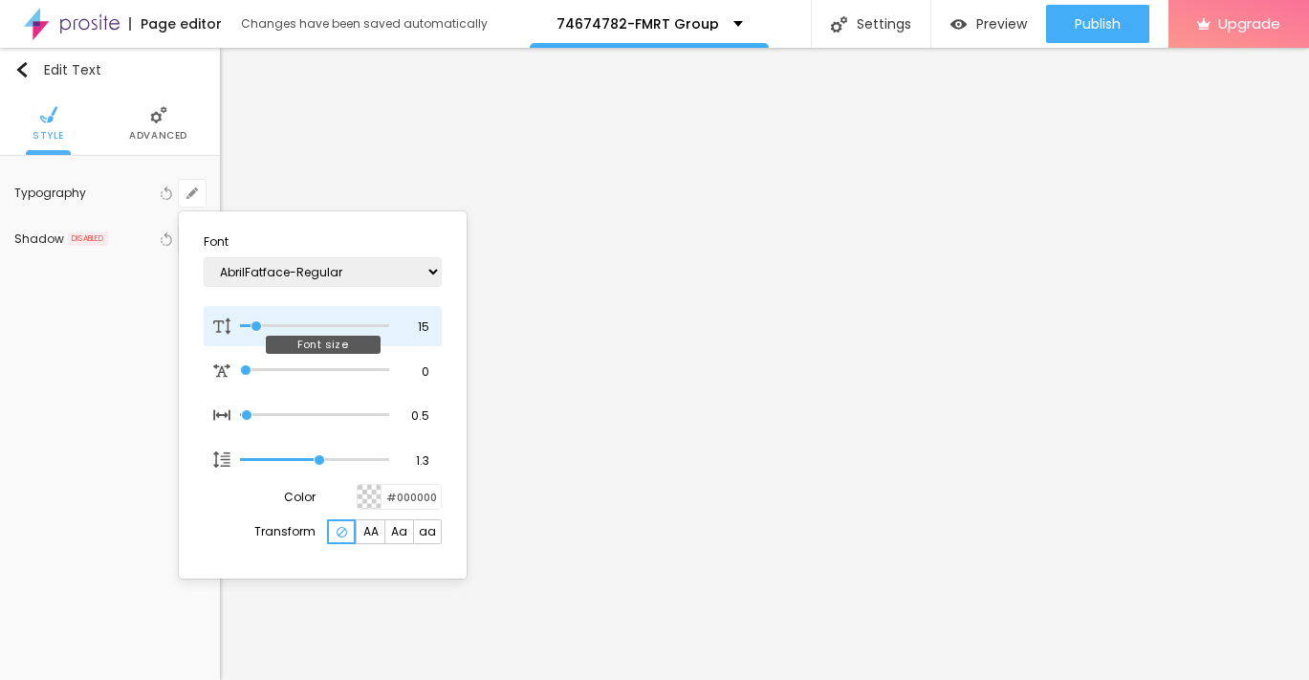
type input "14"
type input "1"
type input "13"
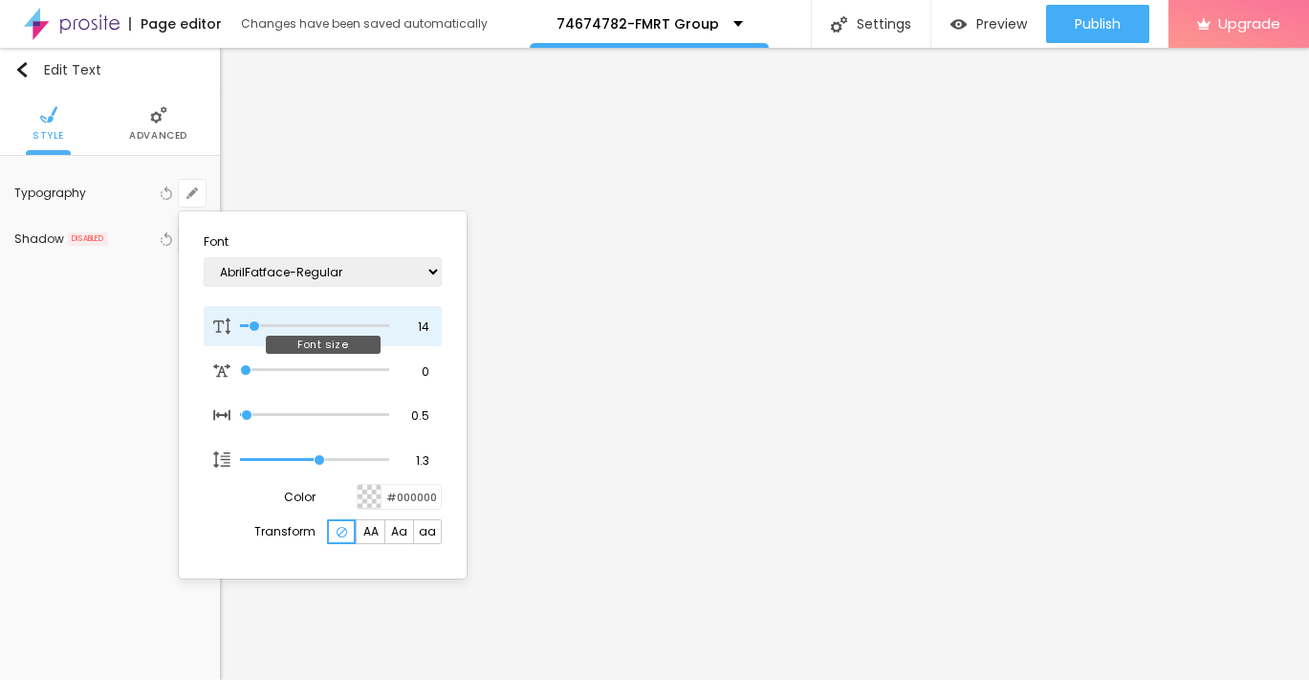
type input "1"
type input "12"
type input "1"
type input "11"
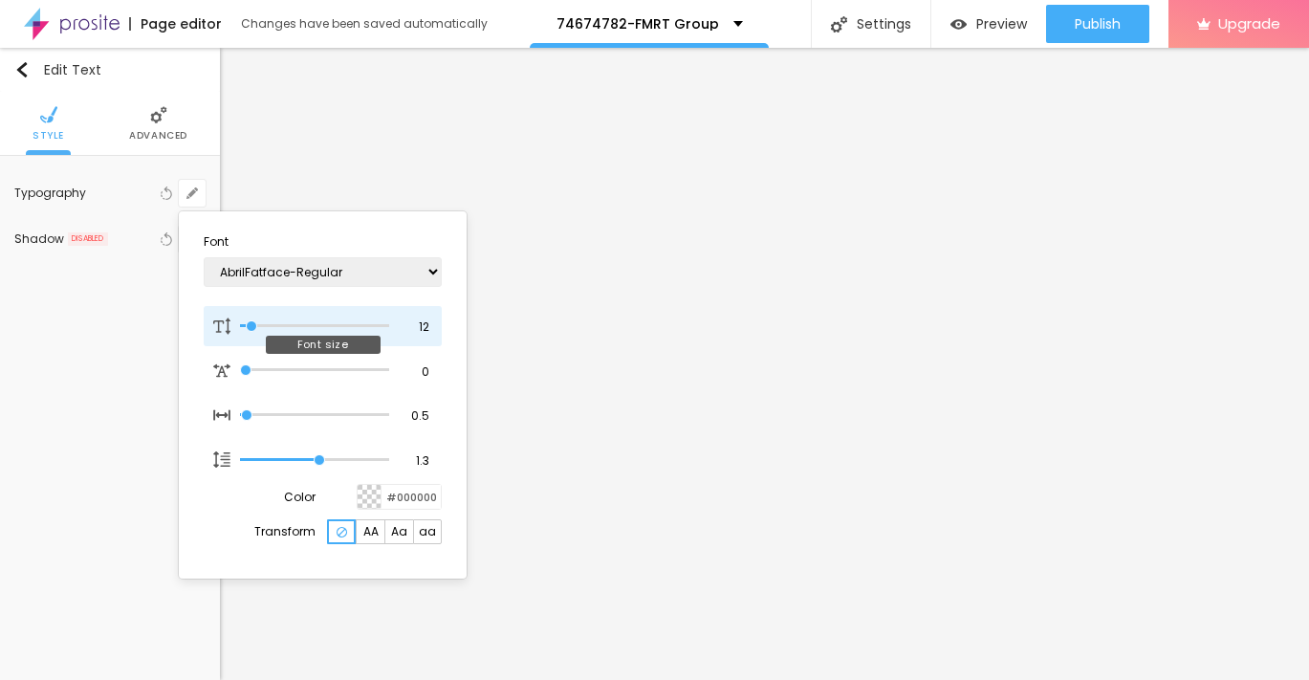
type input "11"
type input "1"
type input "12"
type input "1"
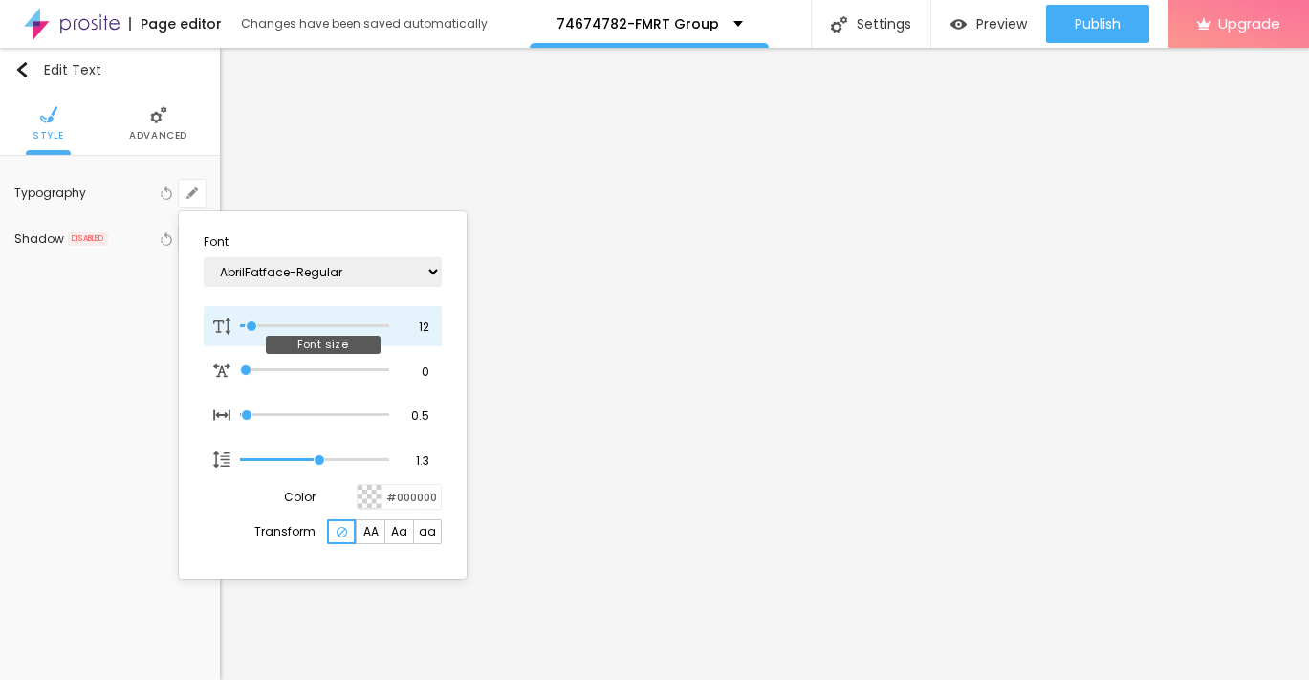
type input "13"
type input "1"
type input "14"
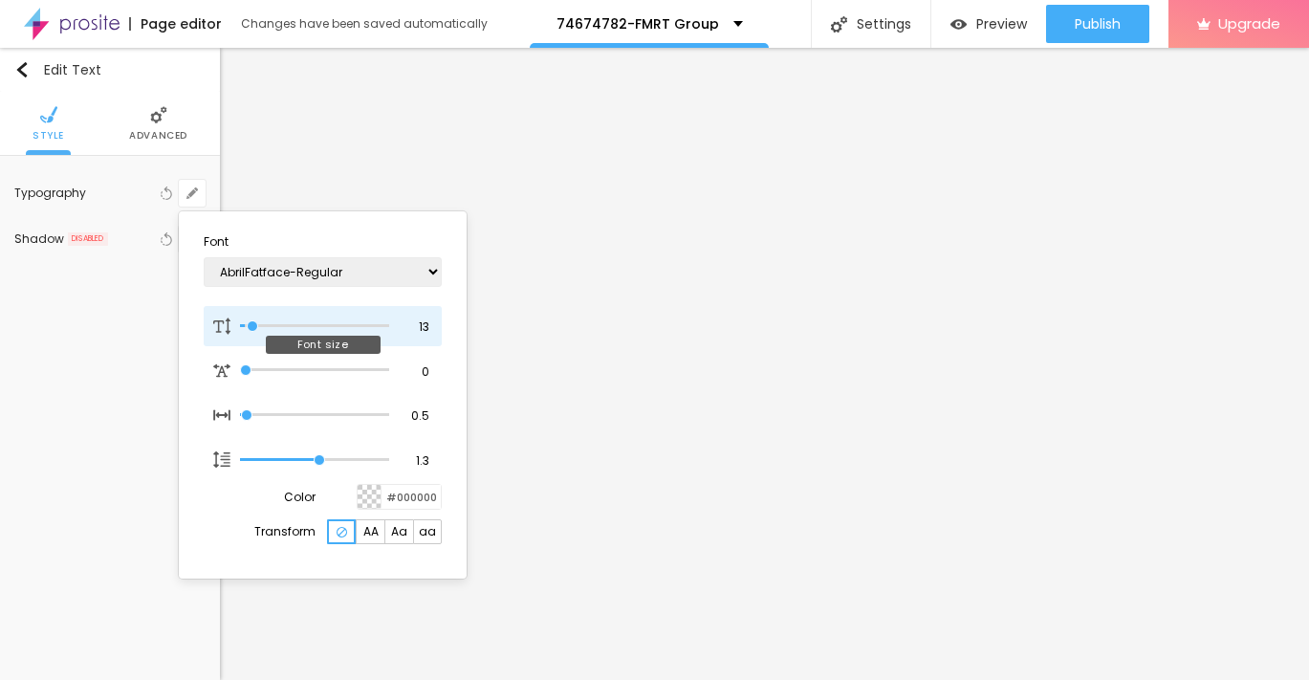
type input "1"
type input "13"
type input "1"
type input "12"
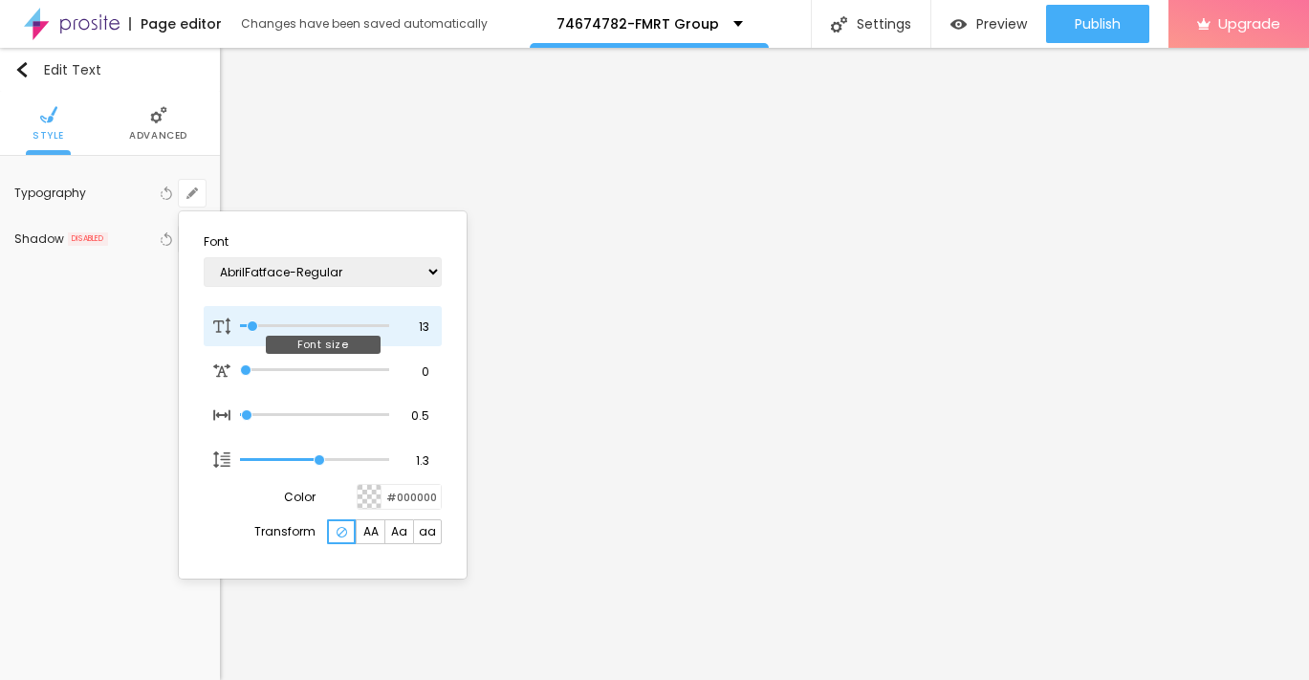
type input "12"
type input "1"
type input "11"
type input "1"
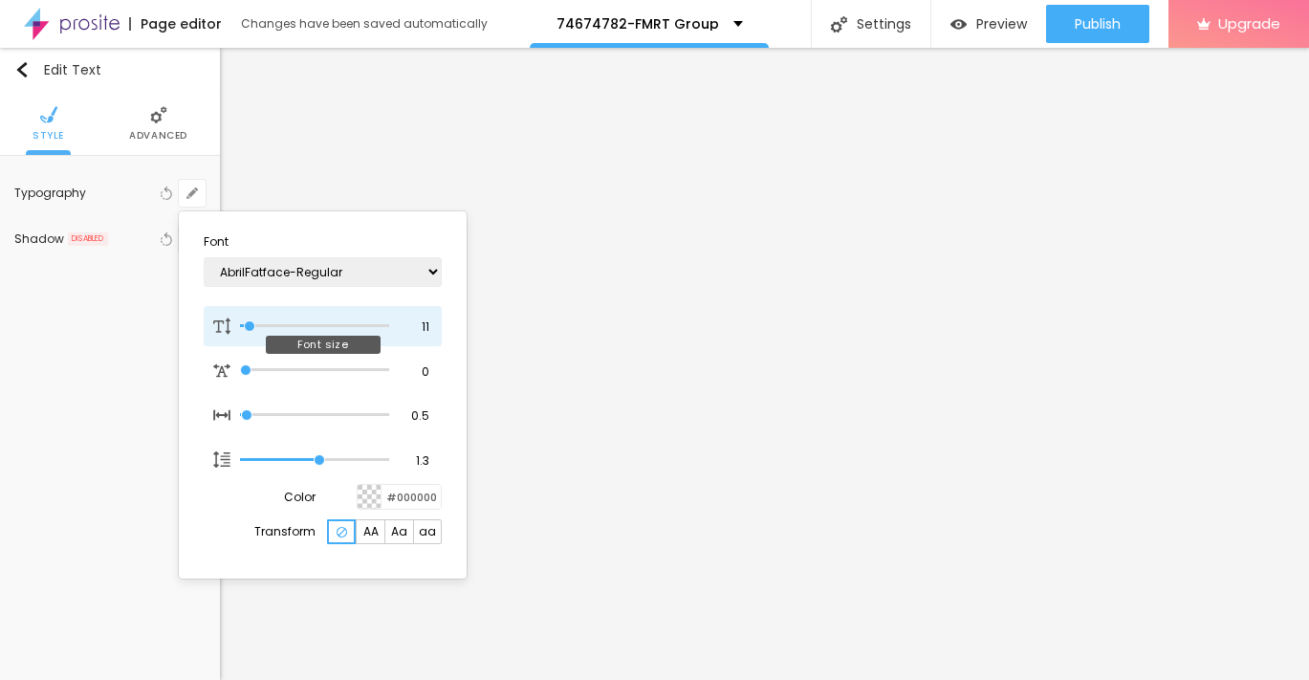
type input "12"
type input "1"
type input "13"
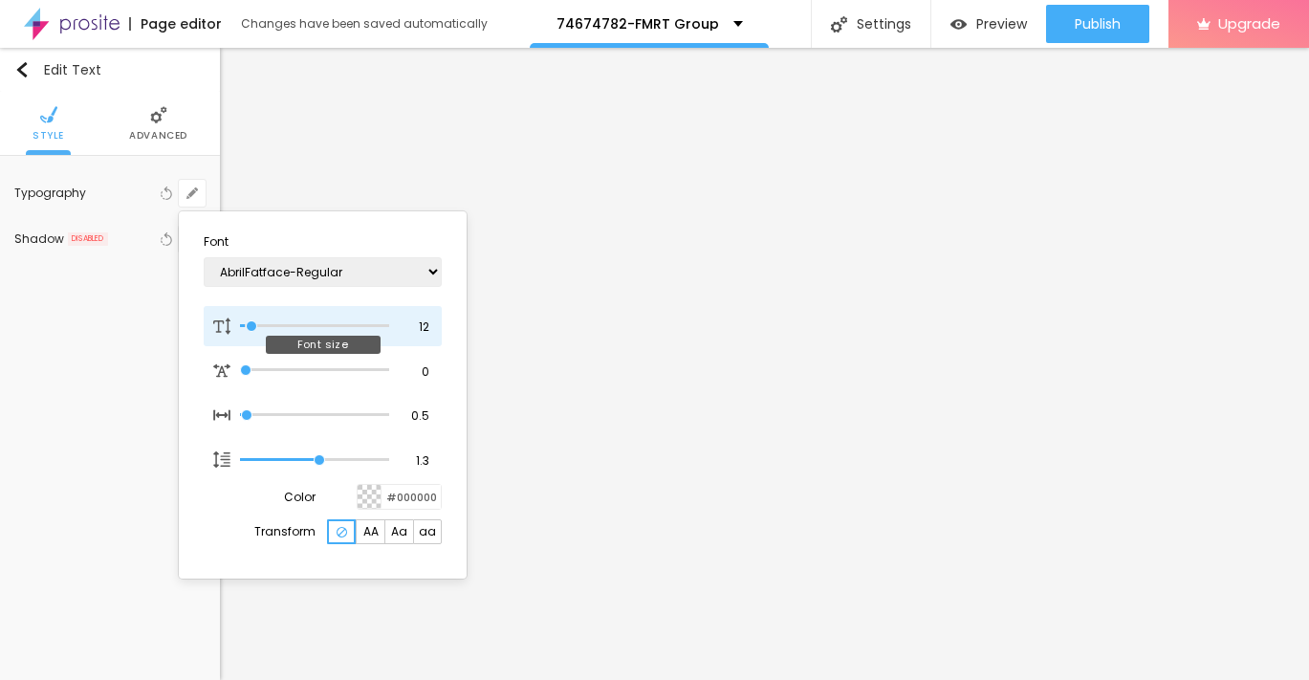
type input "1"
type input "14"
type input "1"
type input "15"
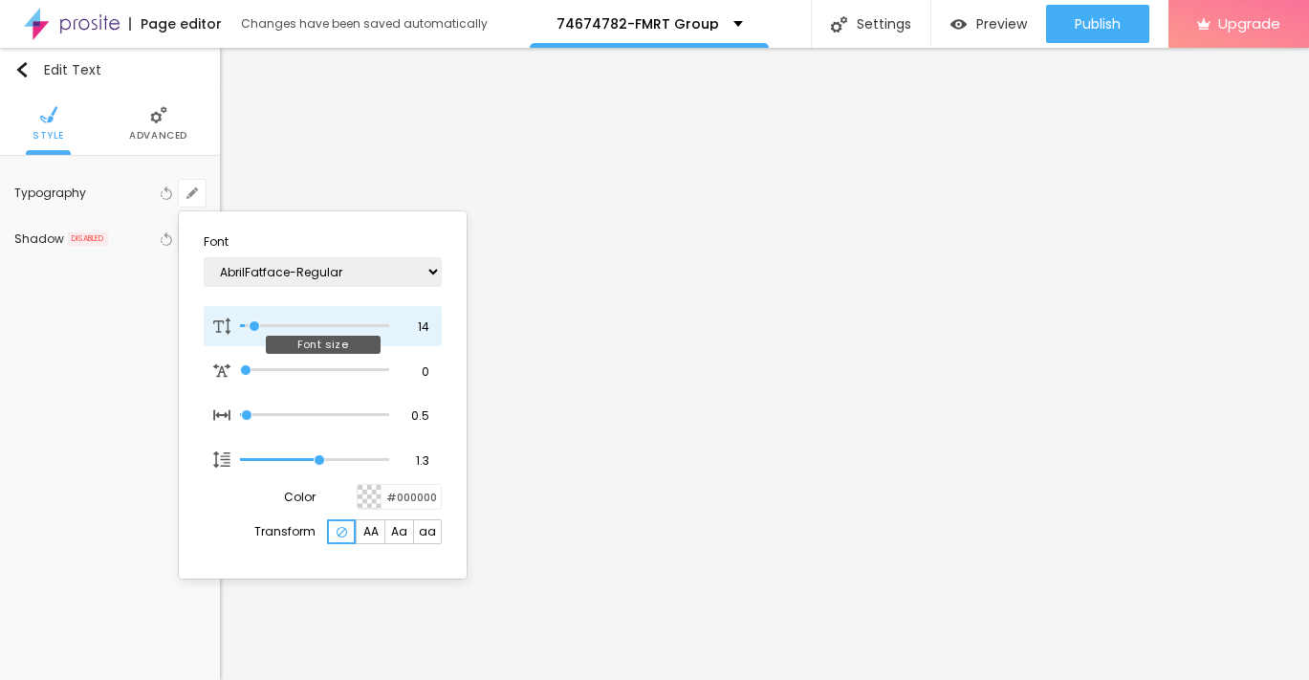
type input "15"
type input "1"
type input "16"
type input "1"
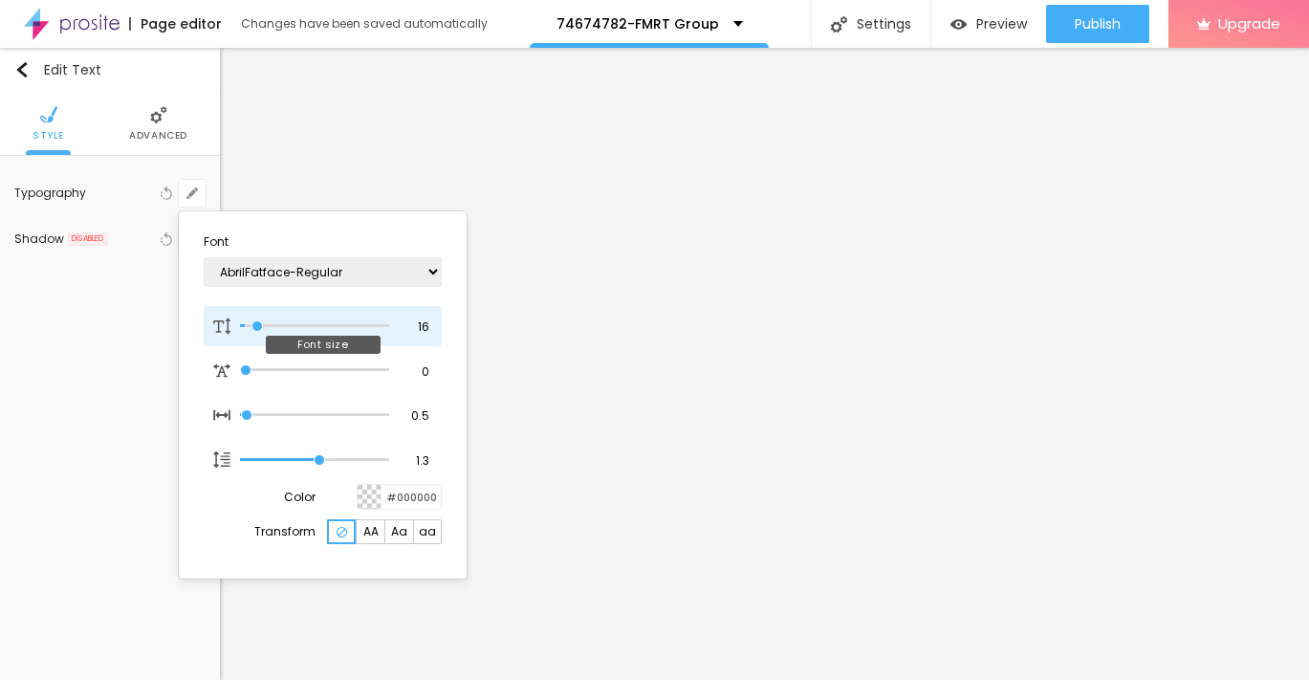
type input "17"
type input "1"
type input "18"
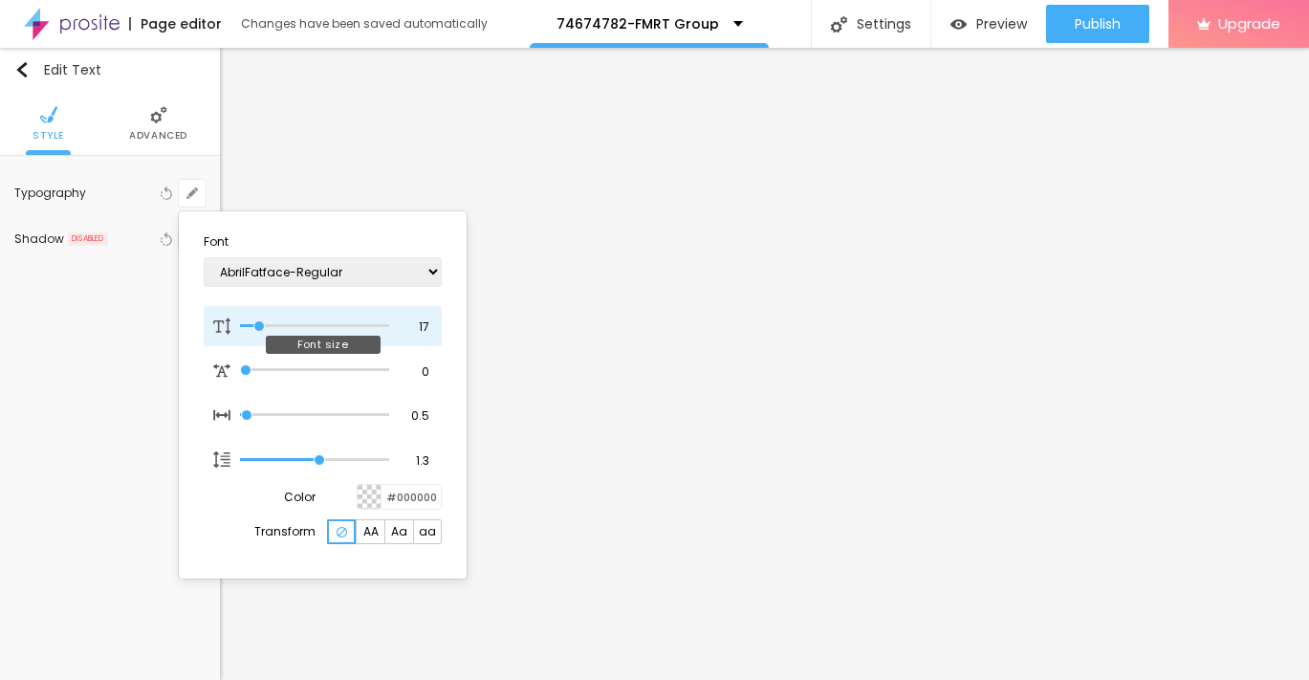
type input "1"
type input "19"
type input "1"
drag, startPoint x: 277, startPoint y: 324, endPoint x: 260, endPoint y: 325, distance: 17.2
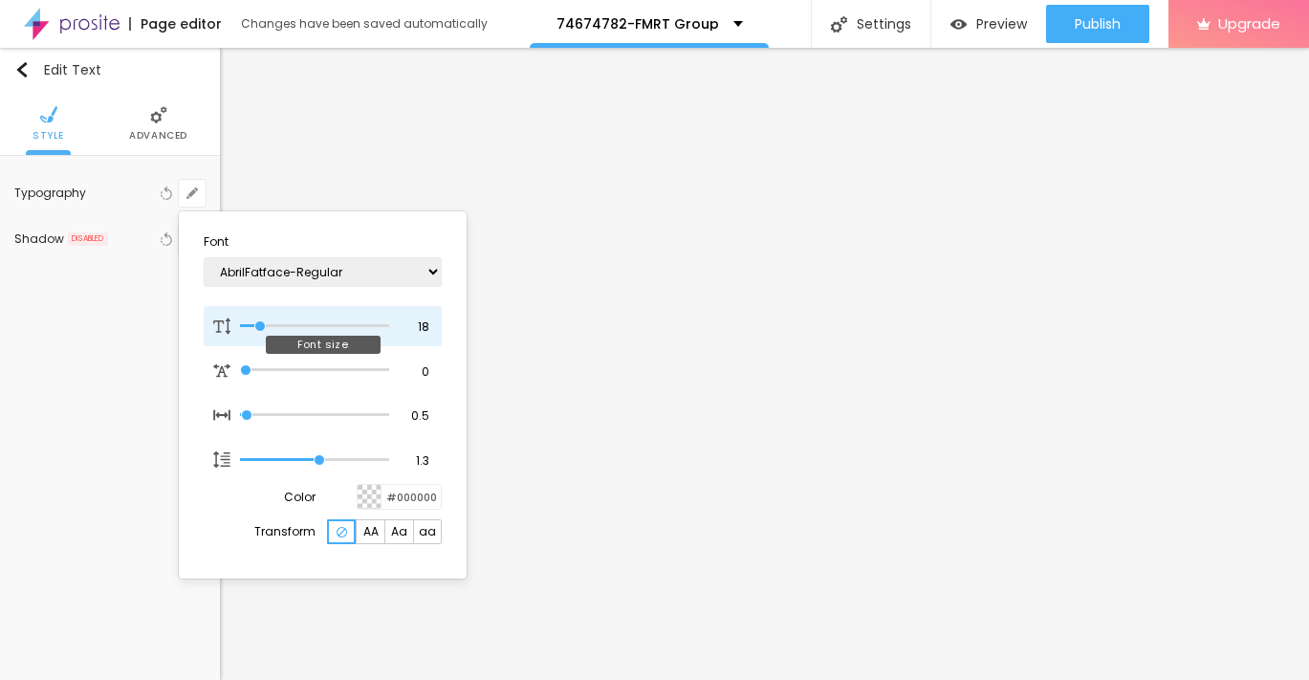
click at [260, 325] on input "range" at bounding box center [314, 326] width 149 height 10
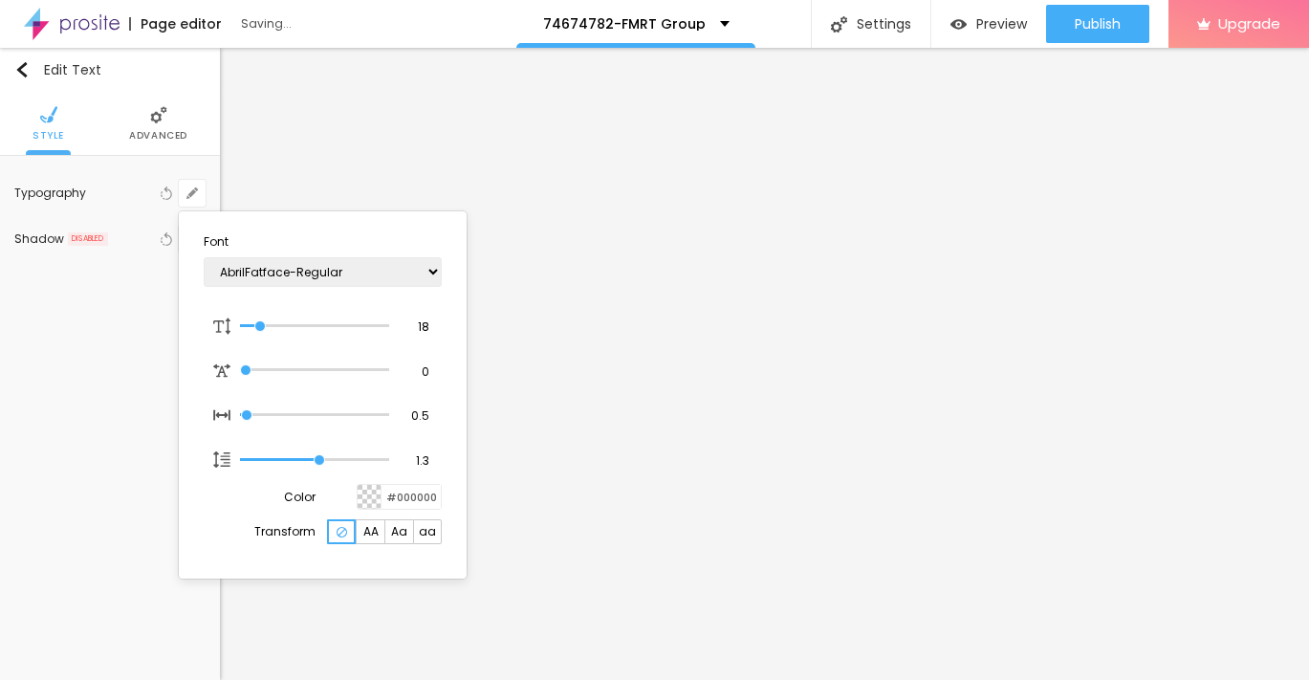
click at [596, 413] on div at bounding box center [654, 340] width 1309 height 680
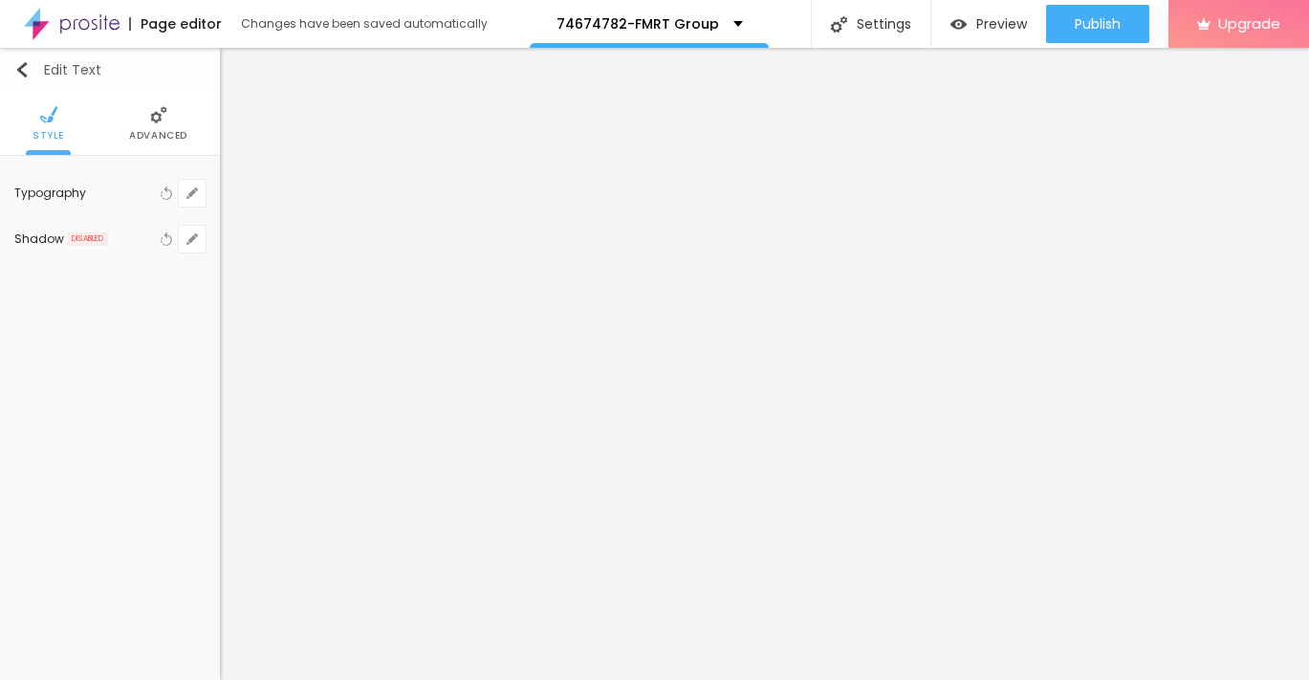
click at [22, 73] on img "button" at bounding box center [21, 69] width 15 height 15
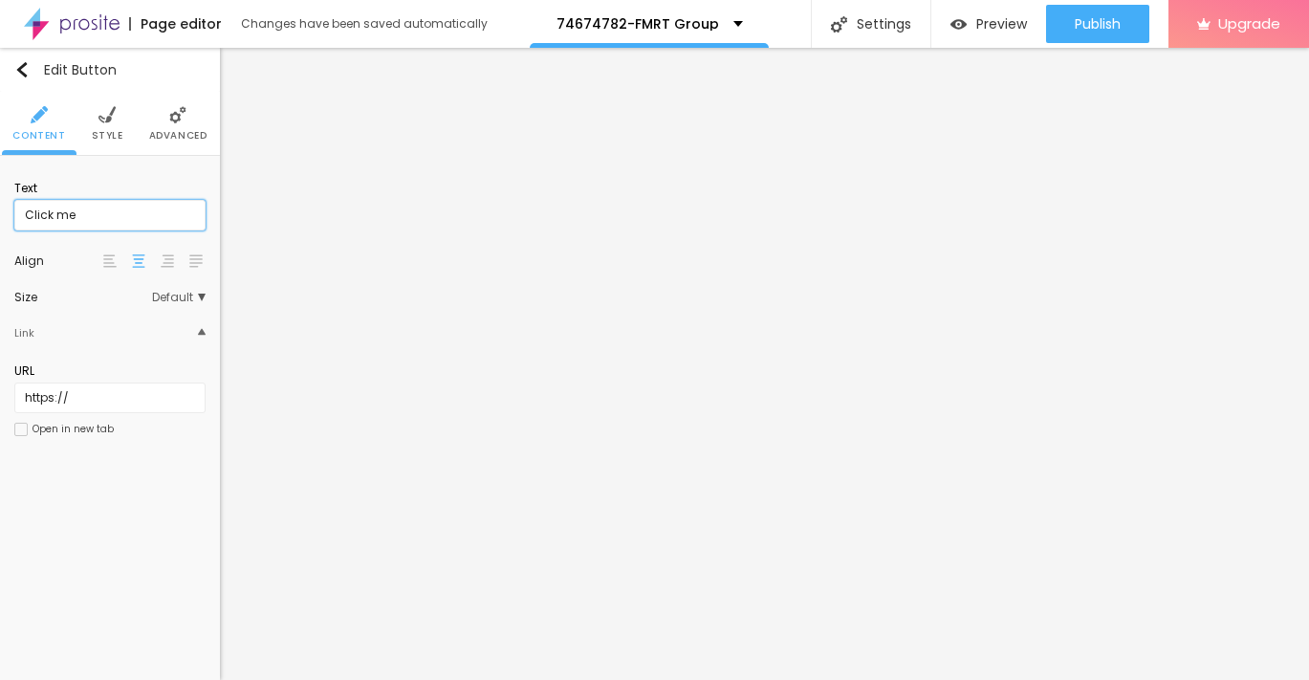
click at [142, 227] on input "Click me" at bounding box center [109, 215] width 191 height 31
click at [141, 226] on input "Click me" at bounding box center [109, 215] width 191 height 31
paste input "→ VIEW DOCUMENT HERE"
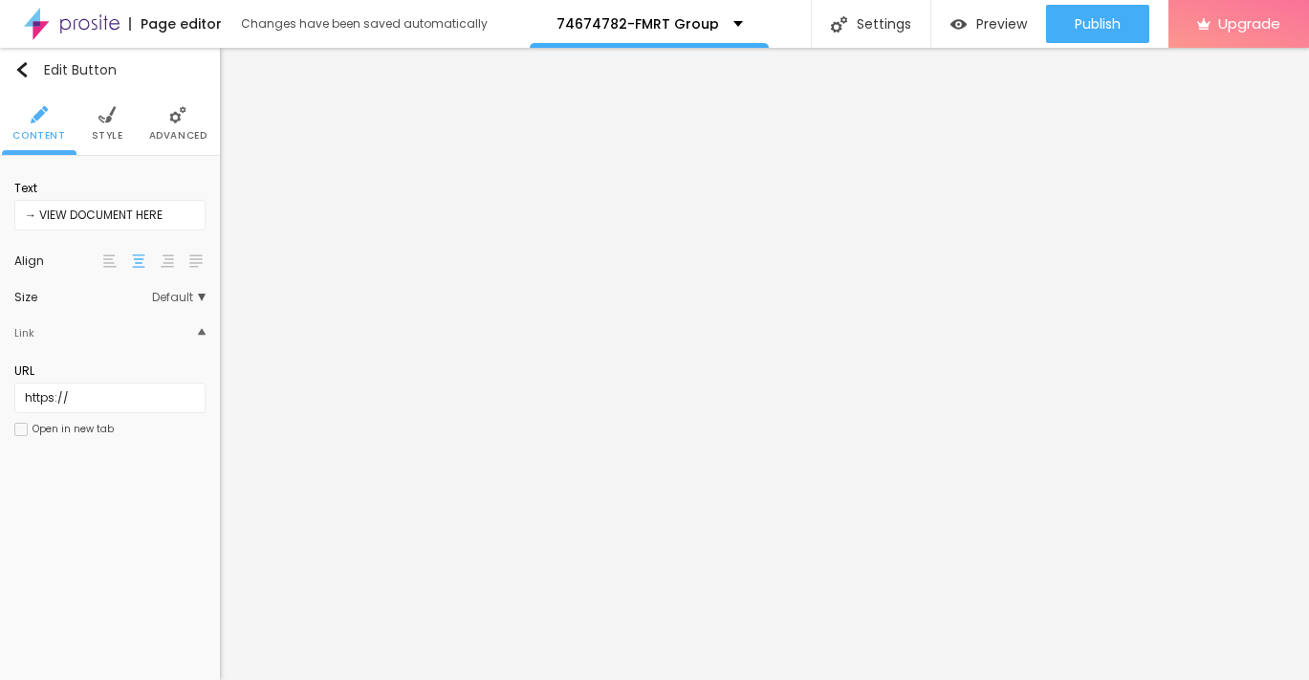
click at [103, 131] on span "Style" at bounding box center [108, 136] width 32 height 10
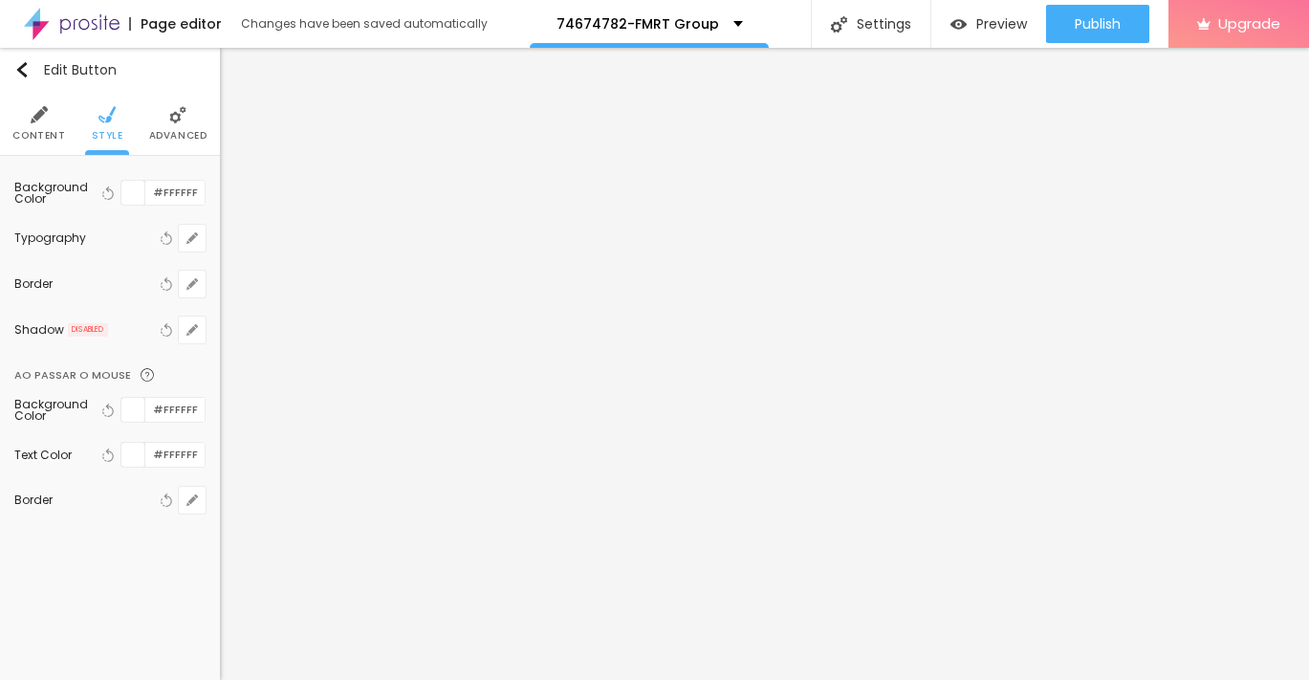
click at [184, 120] on img at bounding box center [177, 114] width 17 height 17
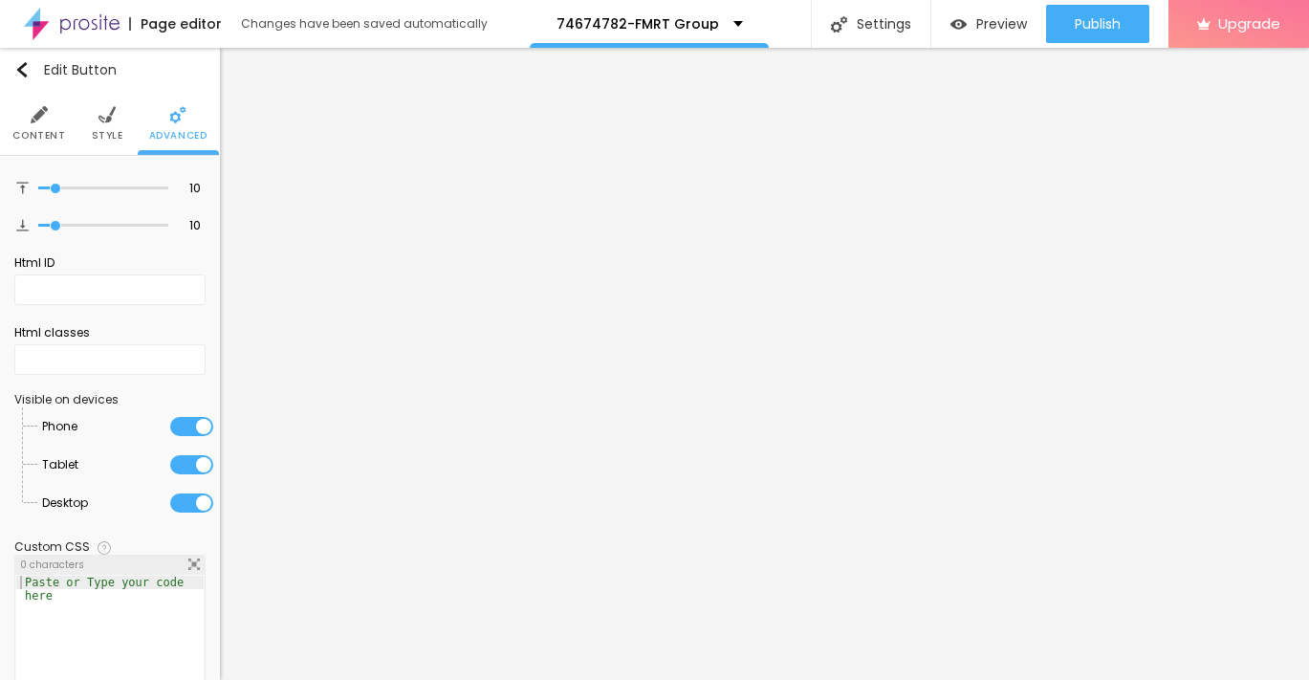
click at [109, 138] on span "Style" at bounding box center [108, 136] width 32 height 10
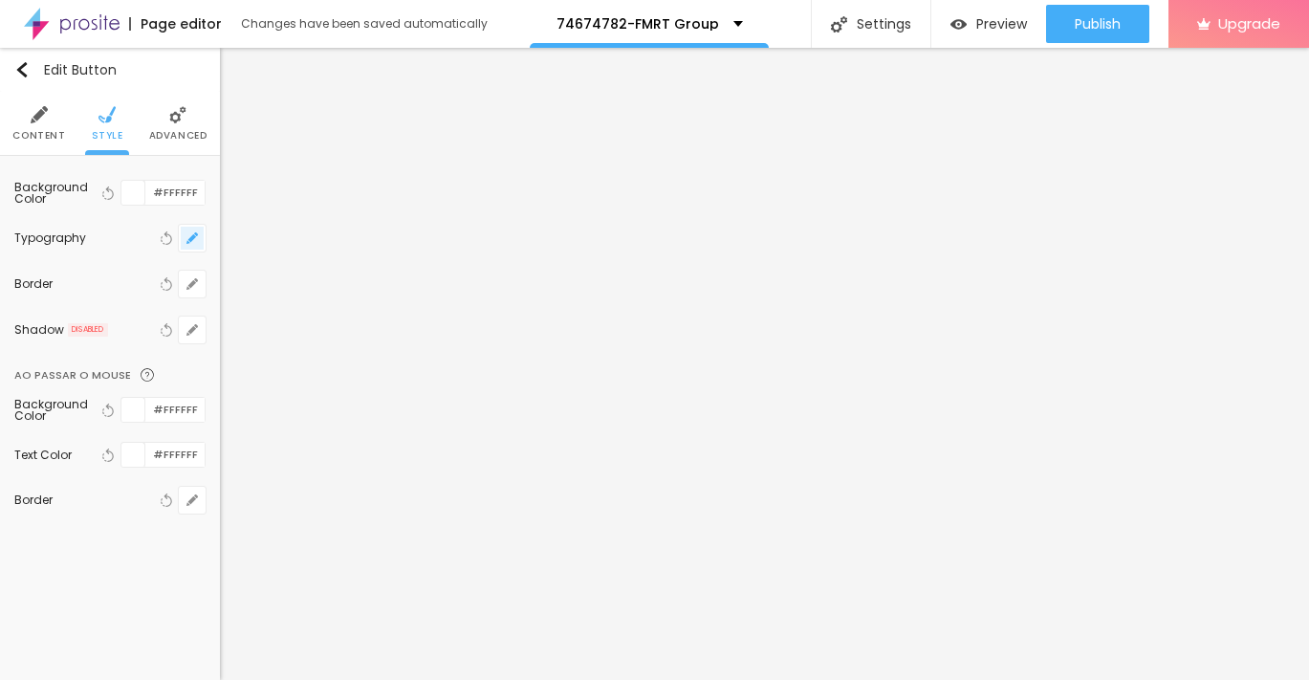
click at [191, 236] on icon "button" at bounding box center [192, 238] width 8 height 8
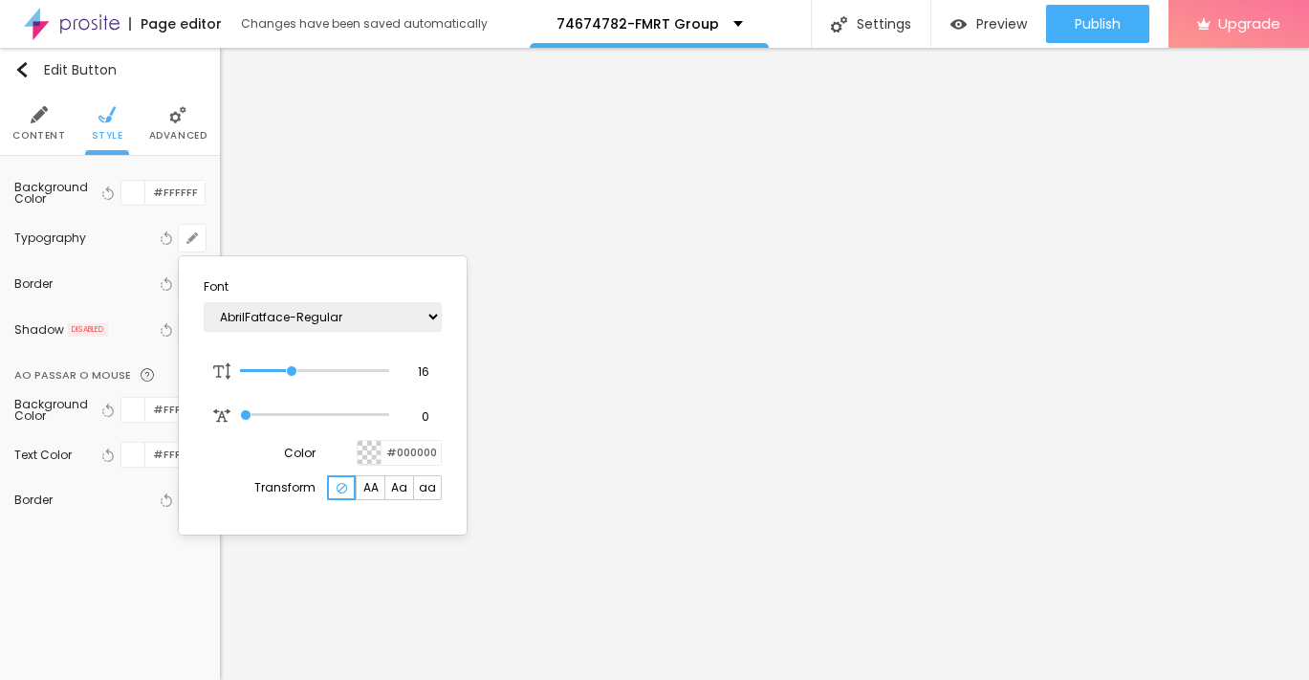
click at [171, 134] on div at bounding box center [654, 340] width 1309 height 680
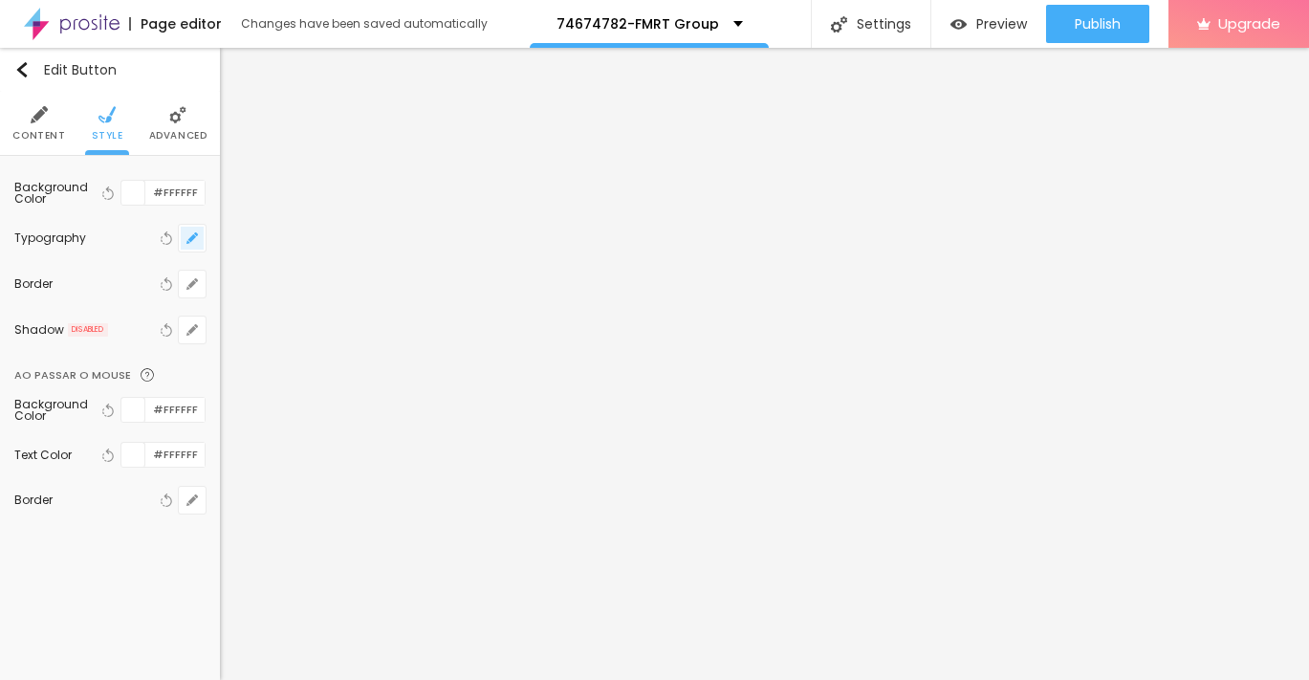
click at [188, 240] on icon "button" at bounding box center [192, 237] width 11 height 11
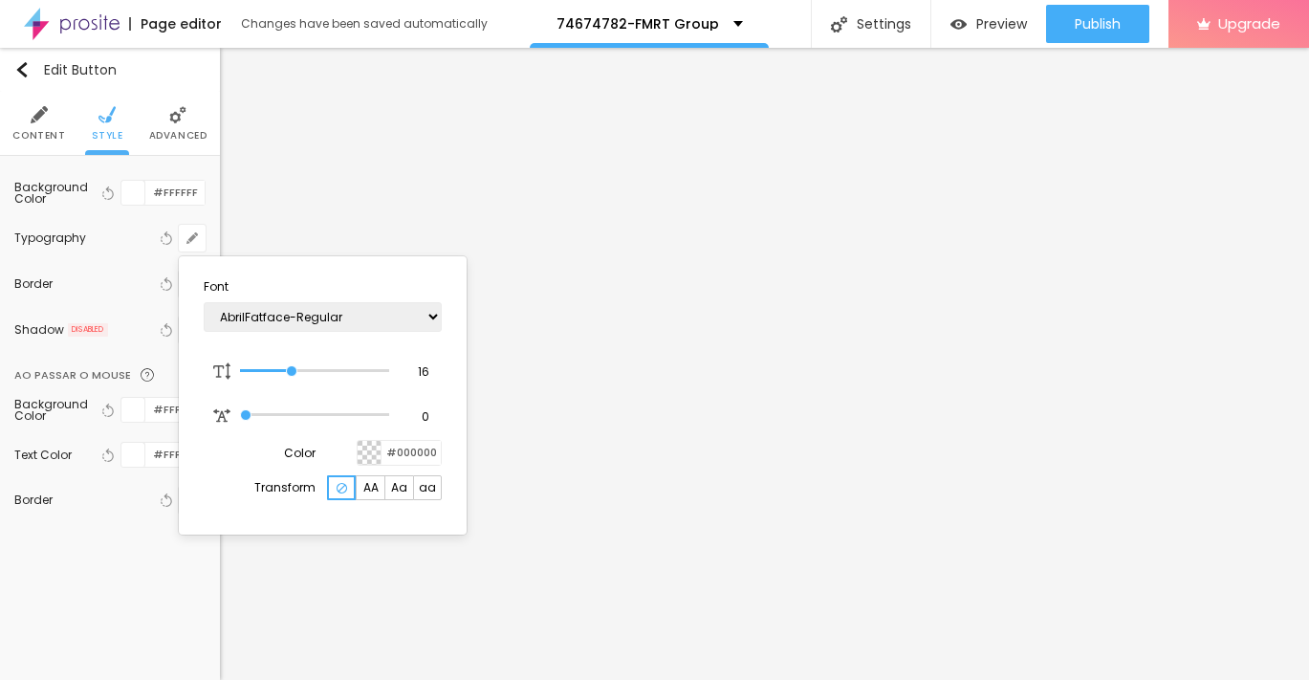
click at [147, 122] on div at bounding box center [654, 340] width 1309 height 680
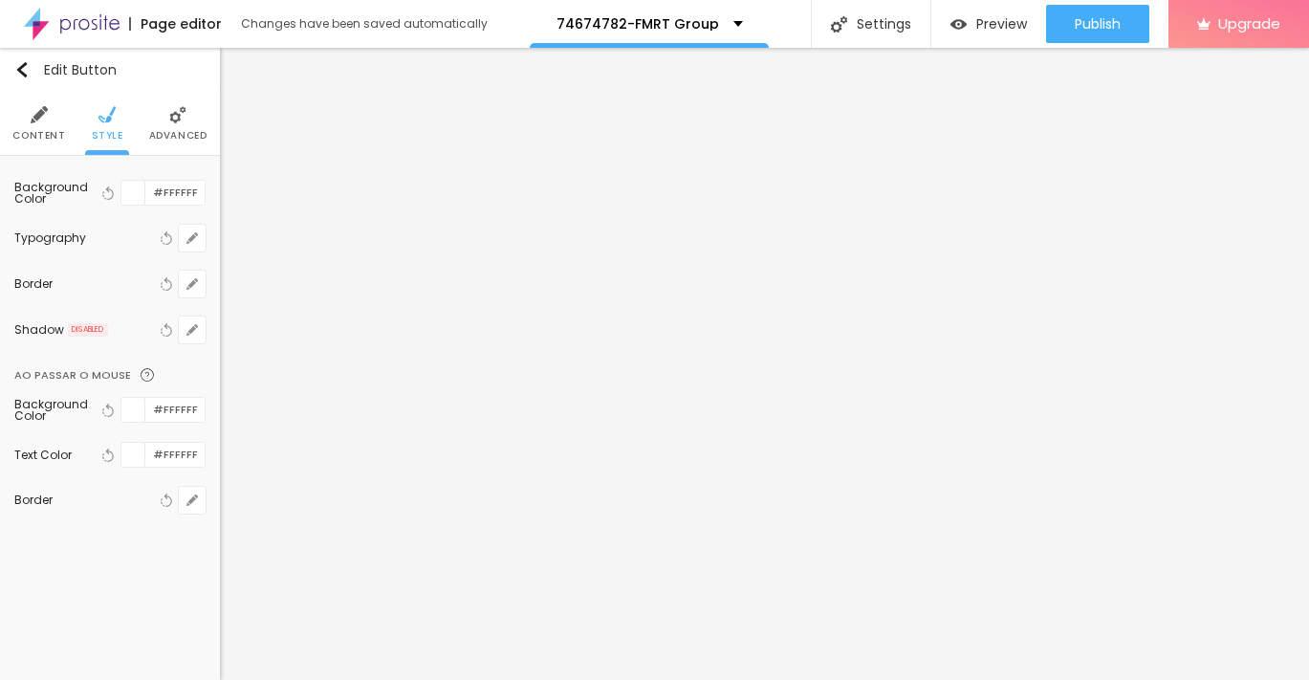
click at [160, 124] on li "Advanced" at bounding box center [178, 123] width 58 height 63
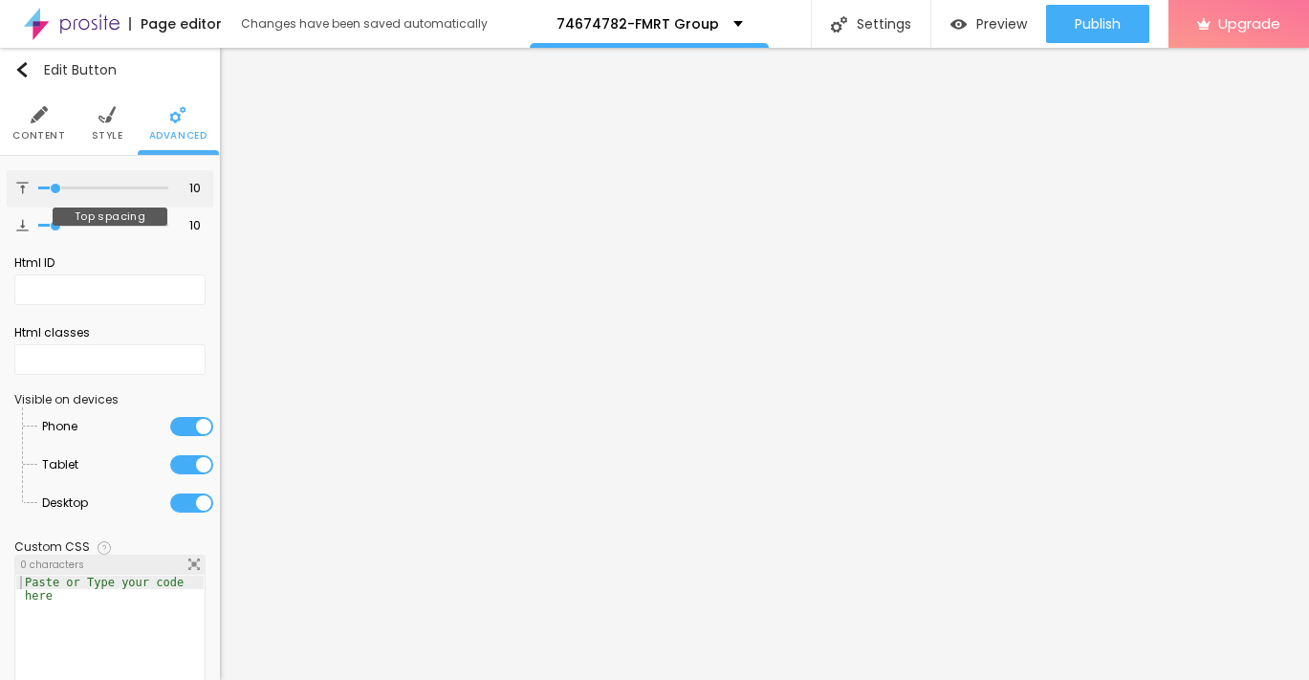
click at [55, 190] on input "range" at bounding box center [103, 189] width 130 height 10
click at [114, 132] on span "Style" at bounding box center [108, 136] width 32 height 10
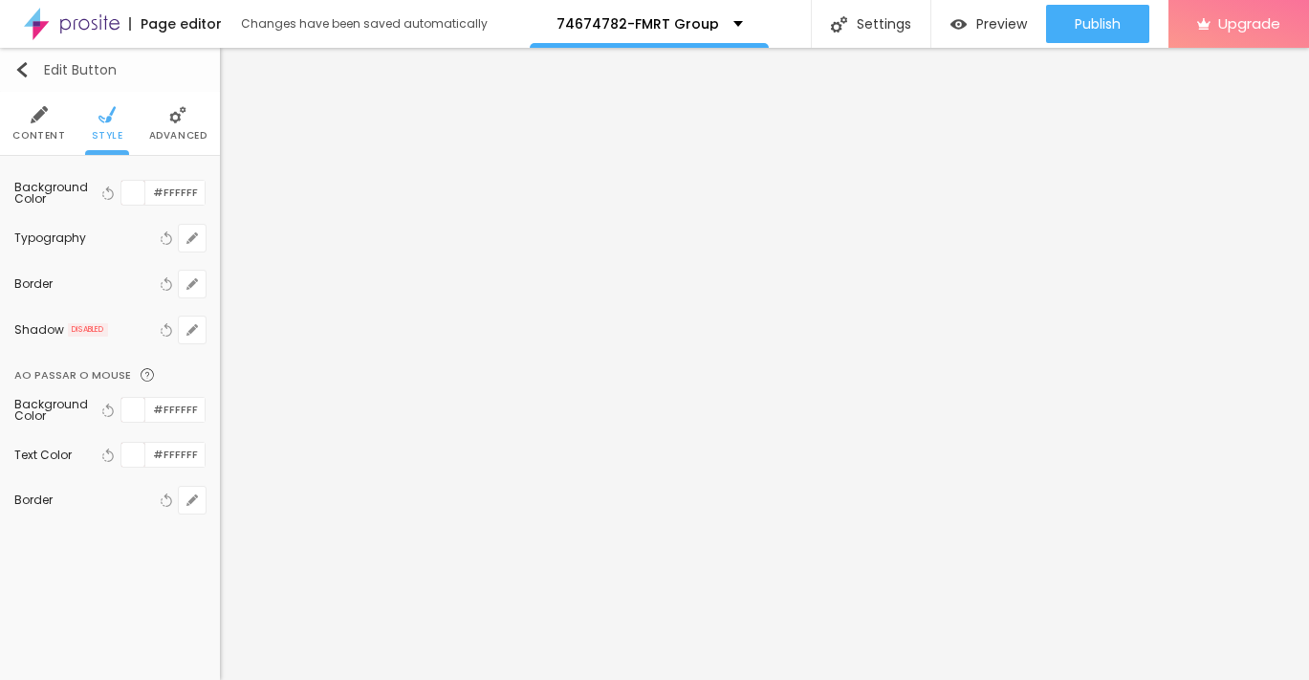
click at [21, 62] on img "button" at bounding box center [21, 69] width 15 height 15
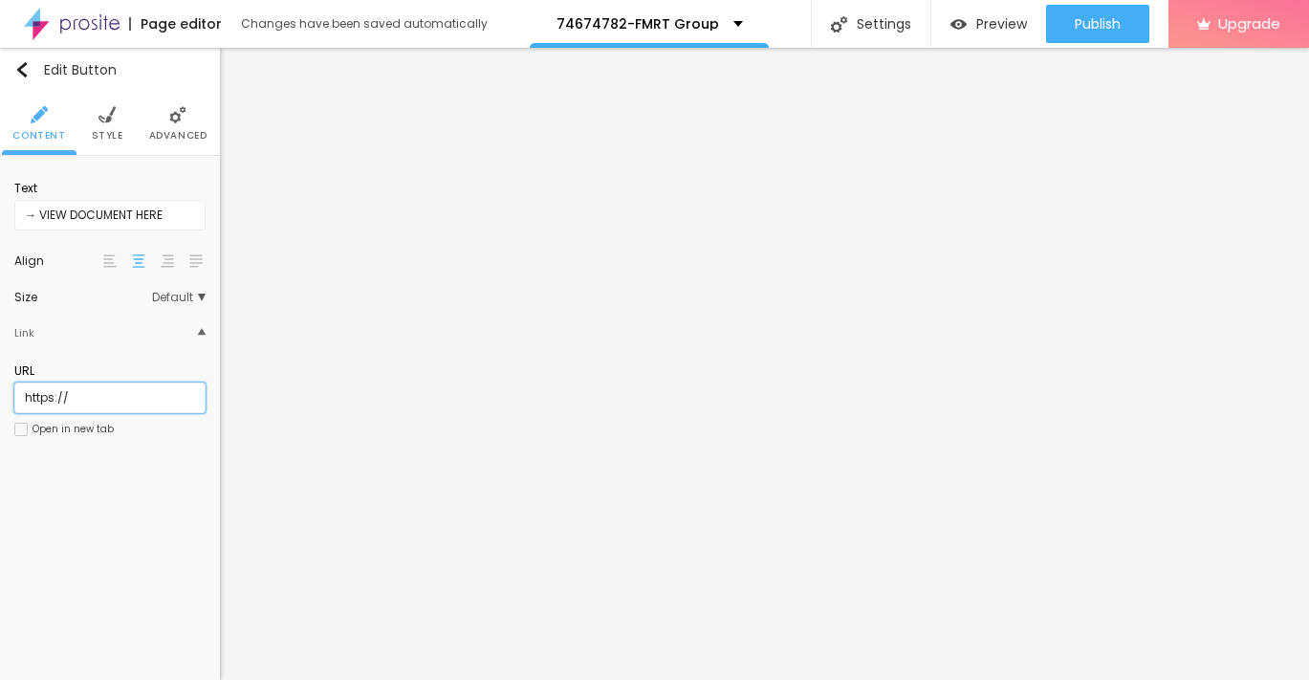
click at [135, 402] on input "https://" at bounding box center [109, 398] width 191 height 31
click at [163, 391] on input "text" at bounding box center [109, 398] width 191 height 31
paste input "[URL][DOMAIN_NAME]"
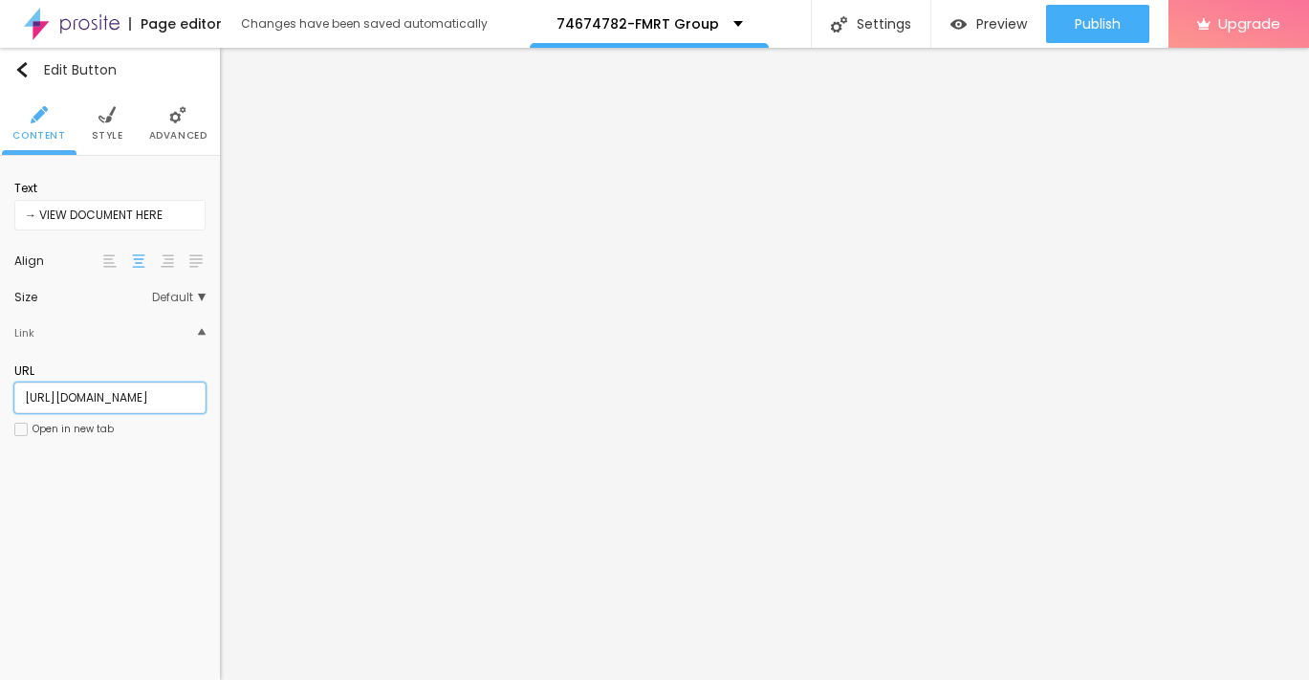
scroll to position [0, 59]
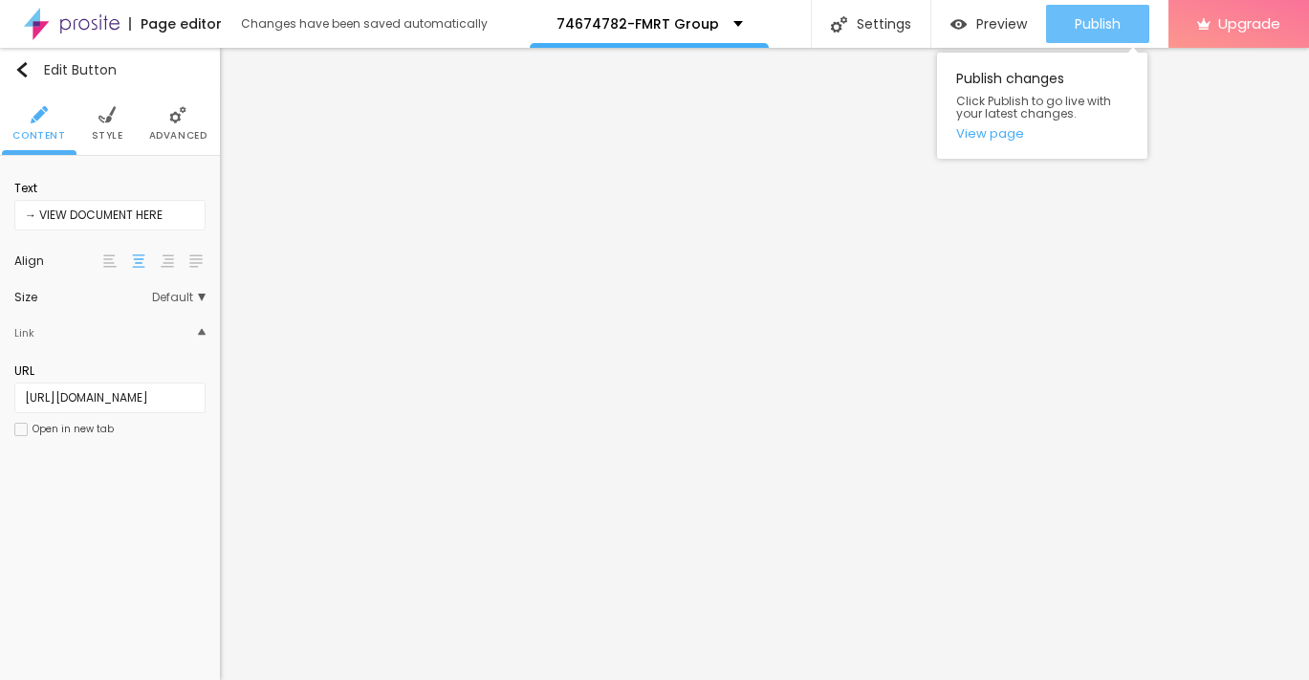
click at [1111, 16] on span "Publish" at bounding box center [1098, 23] width 46 height 15
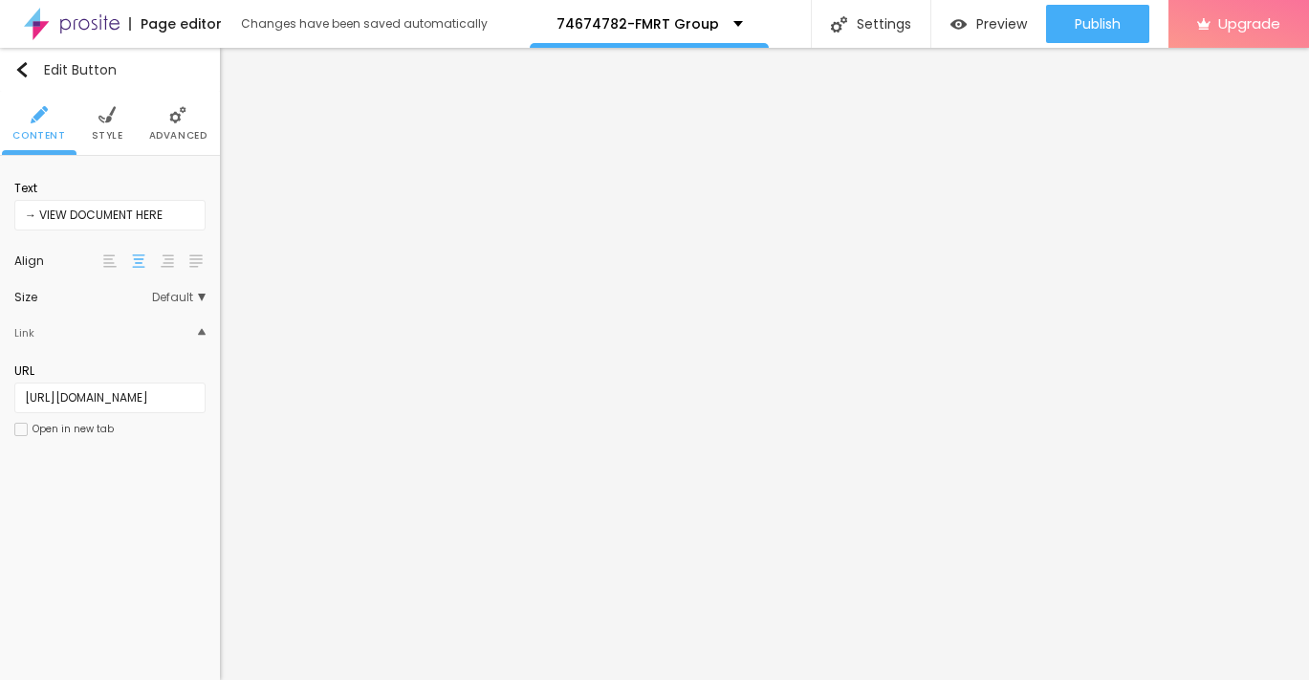
click at [93, 136] on span "Style" at bounding box center [108, 136] width 32 height 10
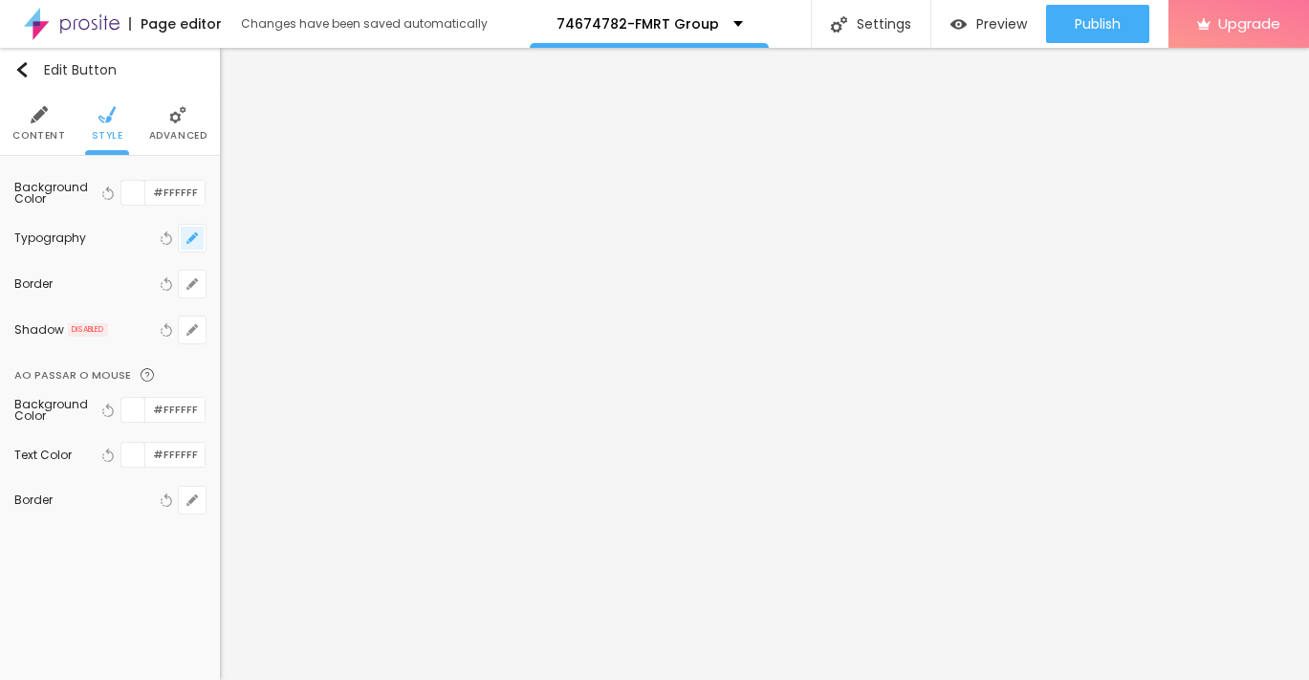
click at [188, 234] on icon "button" at bounding box center [192, 237] width 11 height 11
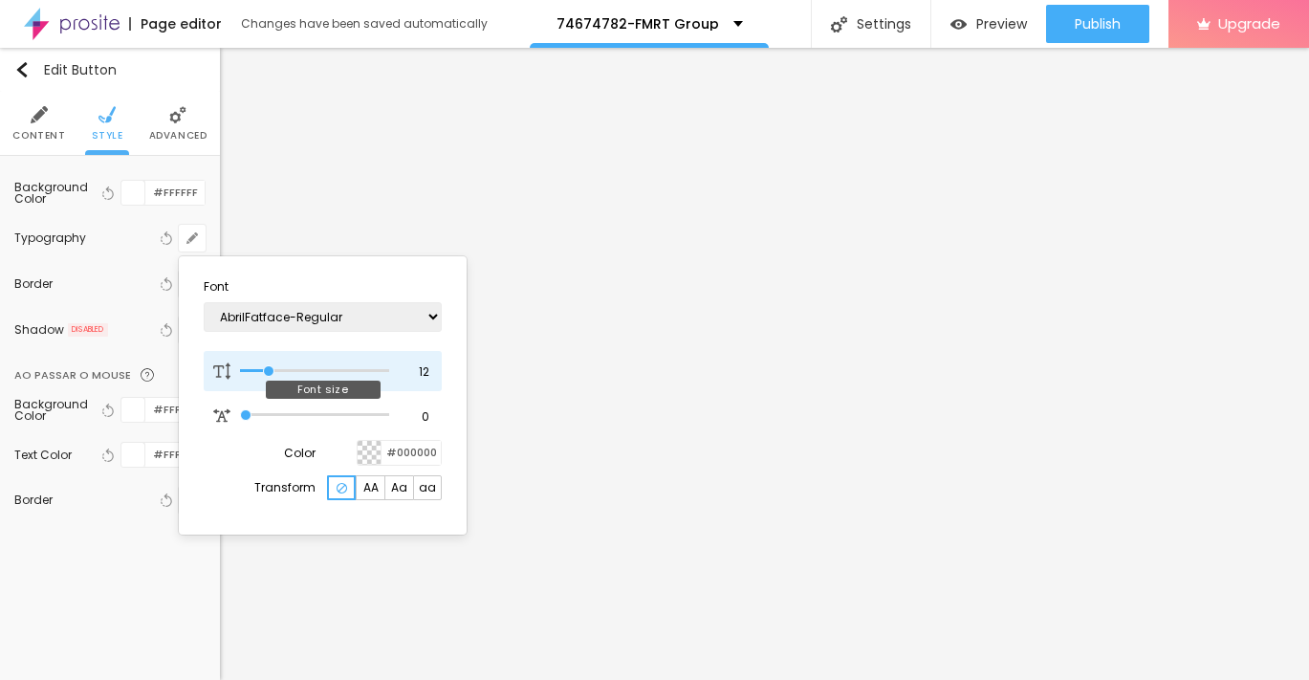
drag, startPoint x: 283, startPoint y: 372, endPoint x: 272, endPoint y: 371, distance: 11.5
click at [272, 371] on input "range" at bounding box center [314, 371] width 149 height 10
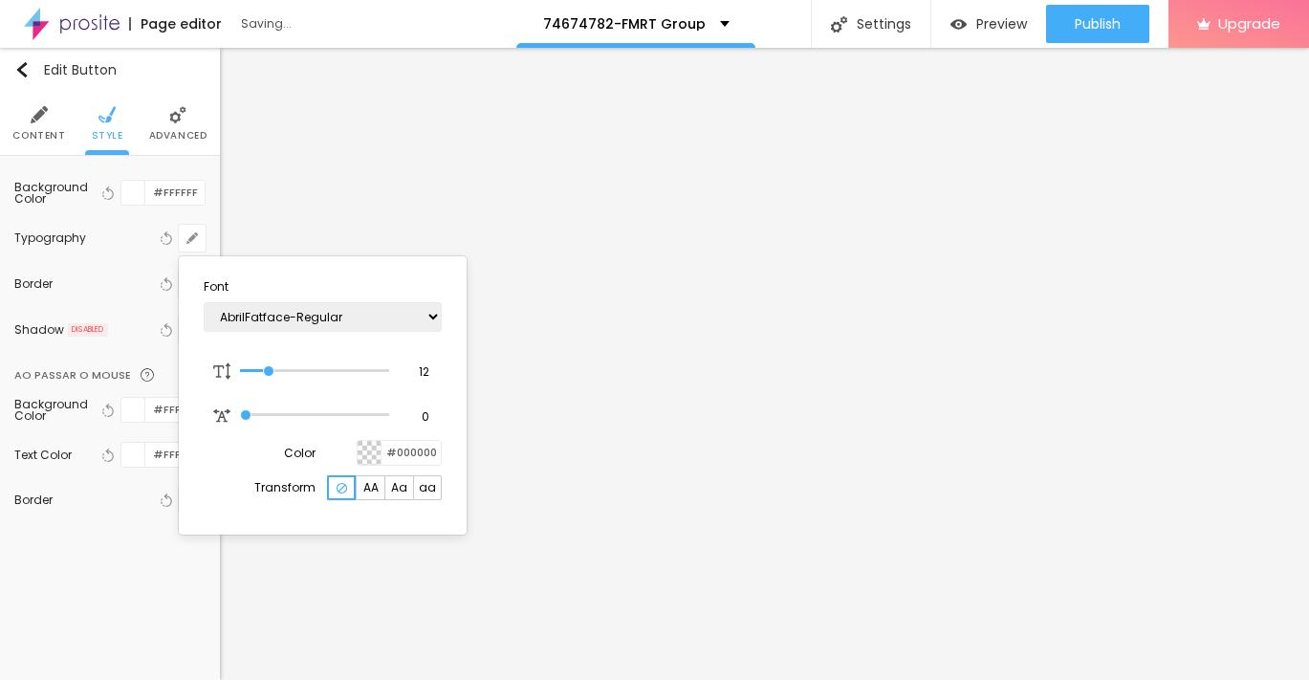
click at [580, 479] on div at bounding box center [654, 340] width 1309 height 680
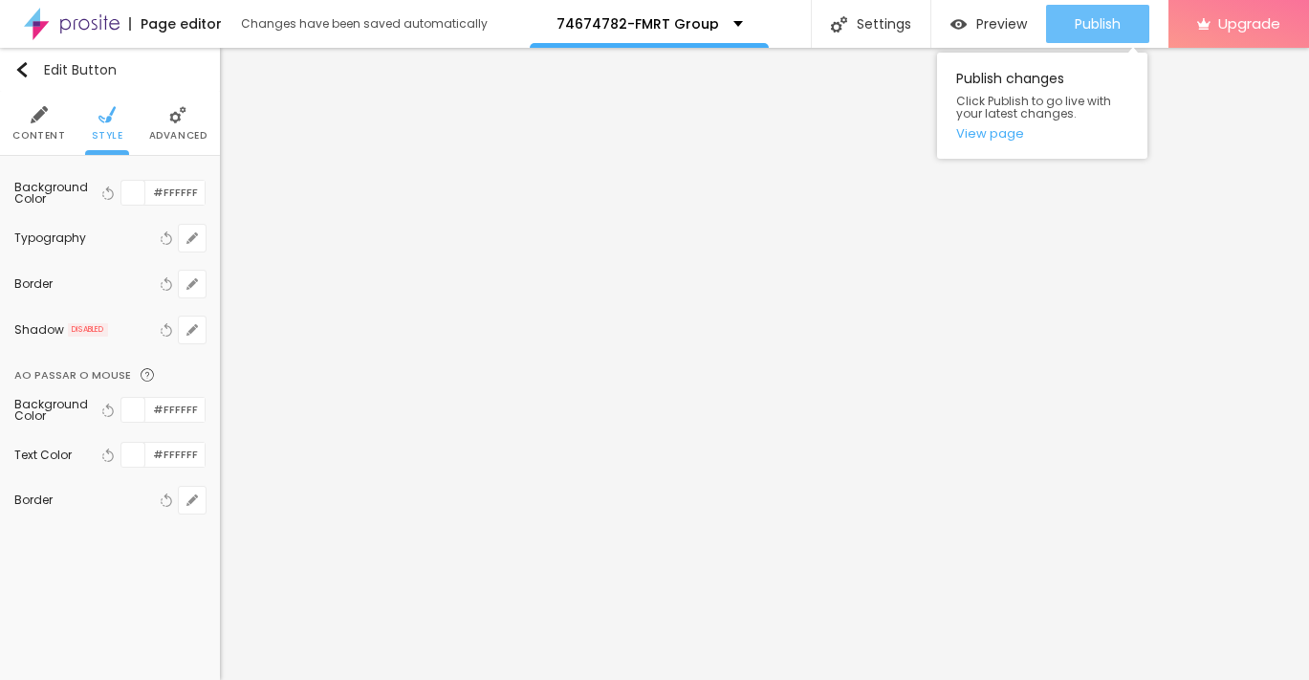
click at [1104, 28] on span "Publish" at bounding box center [1098, 23] width 46 height 15
click at [1091, 5] on div "Publish" at bounding box center [1098, 24] width 46 height 38
